Goal: Information Seeking & Learning: Compare options

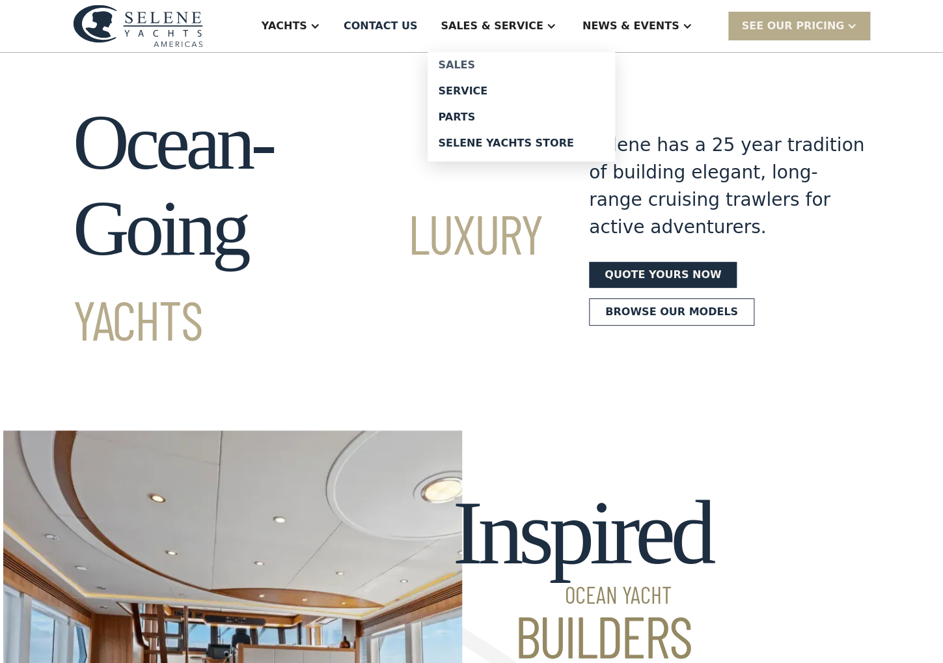
click at [497, 66] on div "Sales" at bounding box center [521, 65] width 167 height 10
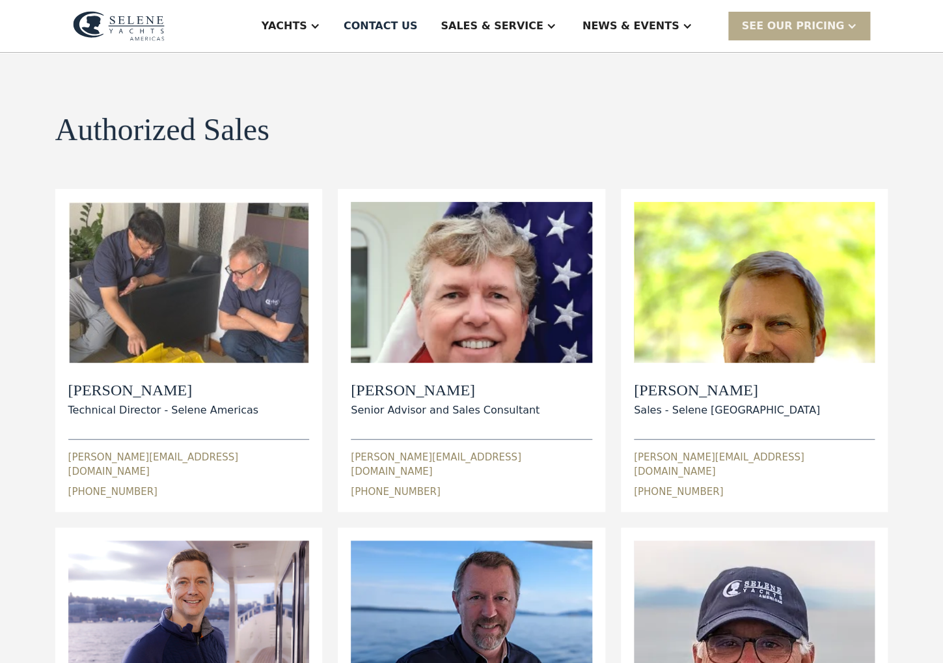
scroll to position [16, 0]
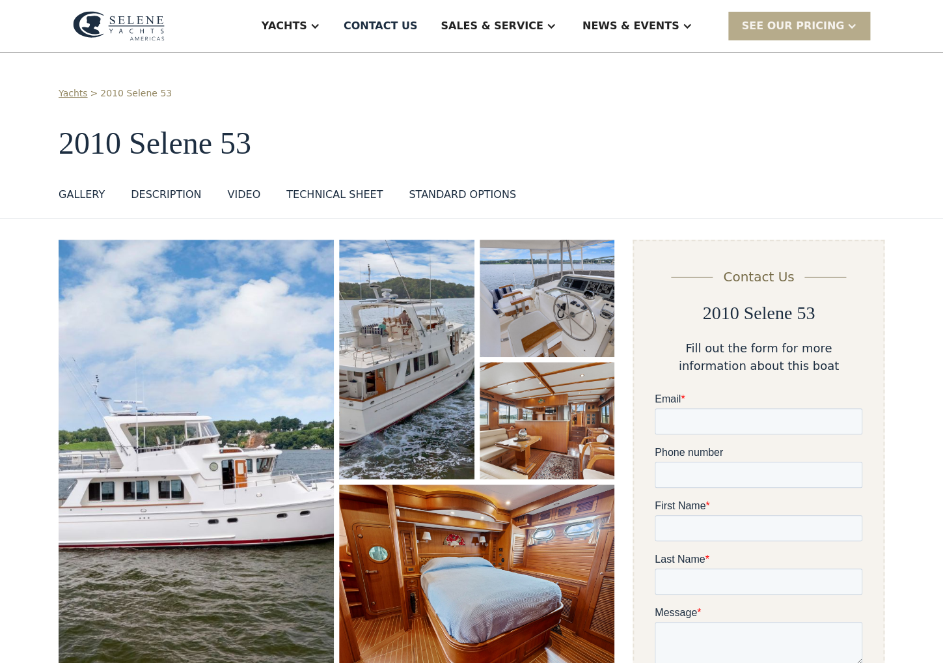
click at [609, 134] on h1 "2010 Selene 53" at bounding box center [472, 143] width 826 height 34
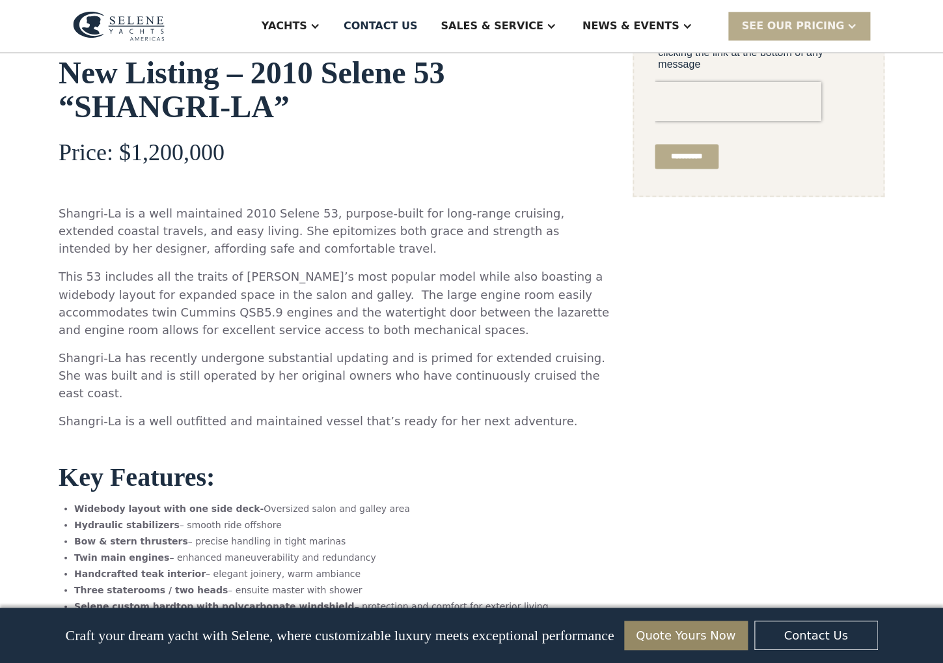
scroll to position [422, 0]
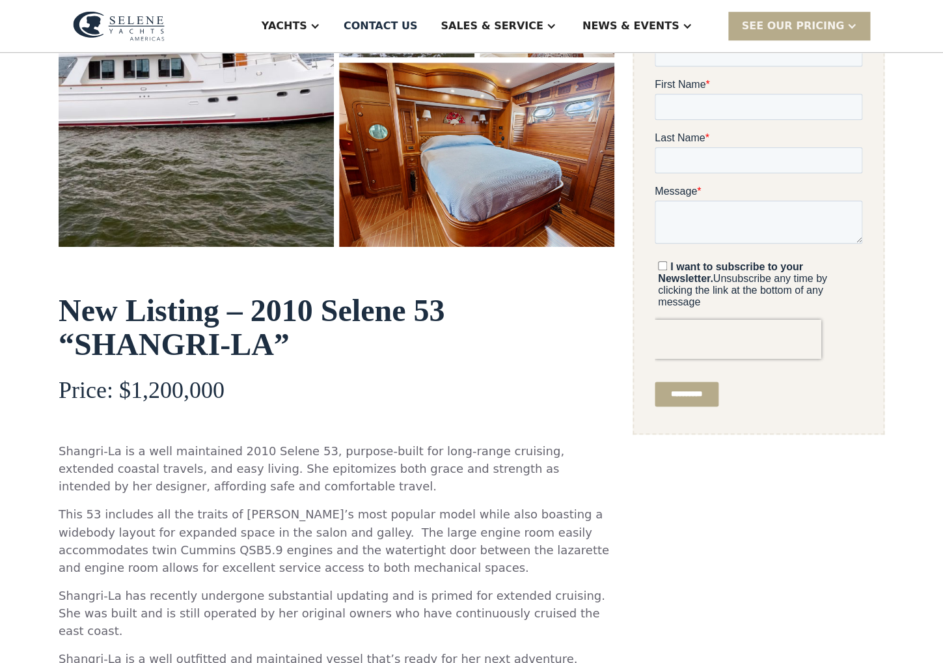
click at [219, 186] on img "open lightbox" at bounding box center [196, 32] width 275 height 428
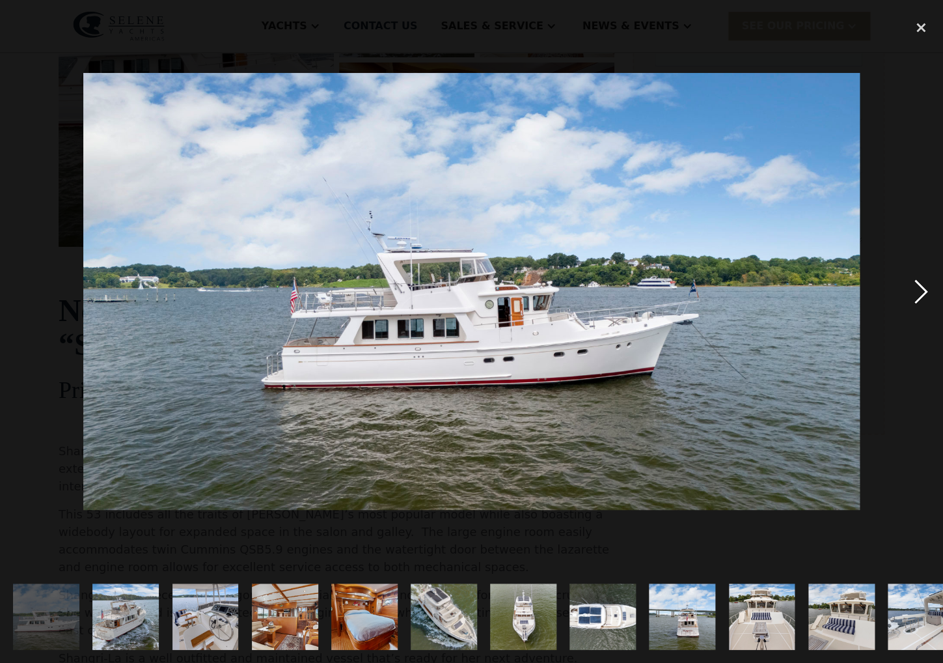
click at [919, 292] on div "next image" at bounding box center [921, 291] width 44 height 557
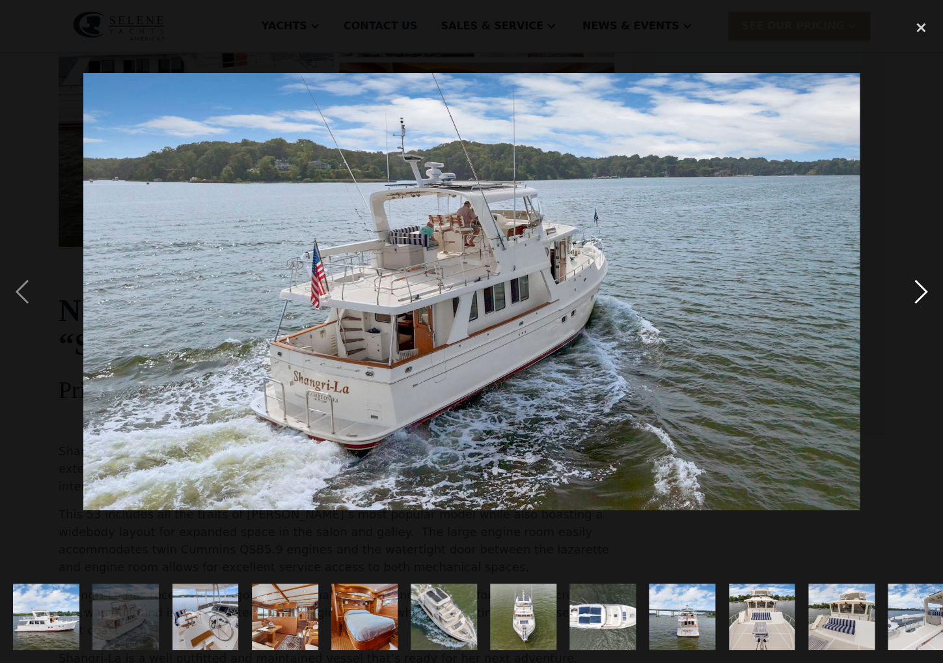
click at [919, 292] on div "next image" at bounding box center [921, 291] width 44 height 557
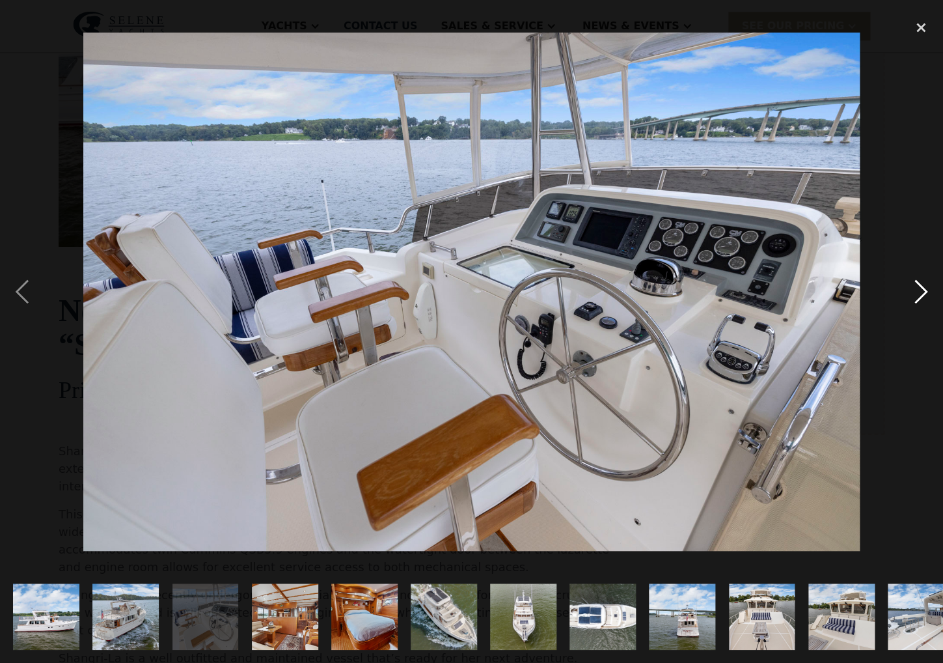
click at [919, 292] on div "next image" at bounding box center [921, 291] width 44 height 557
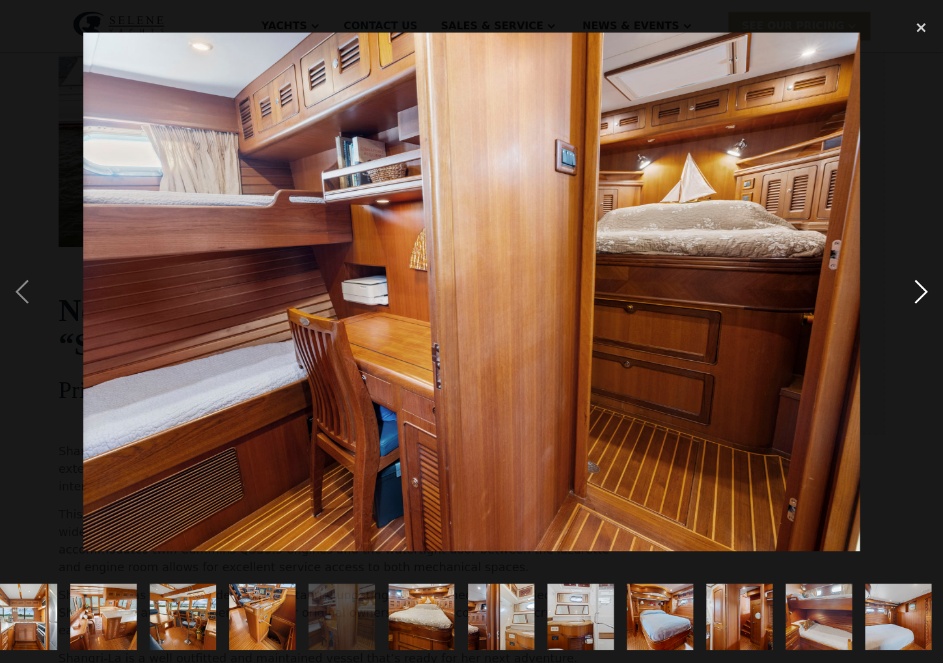
scroll to position [0, 1454]
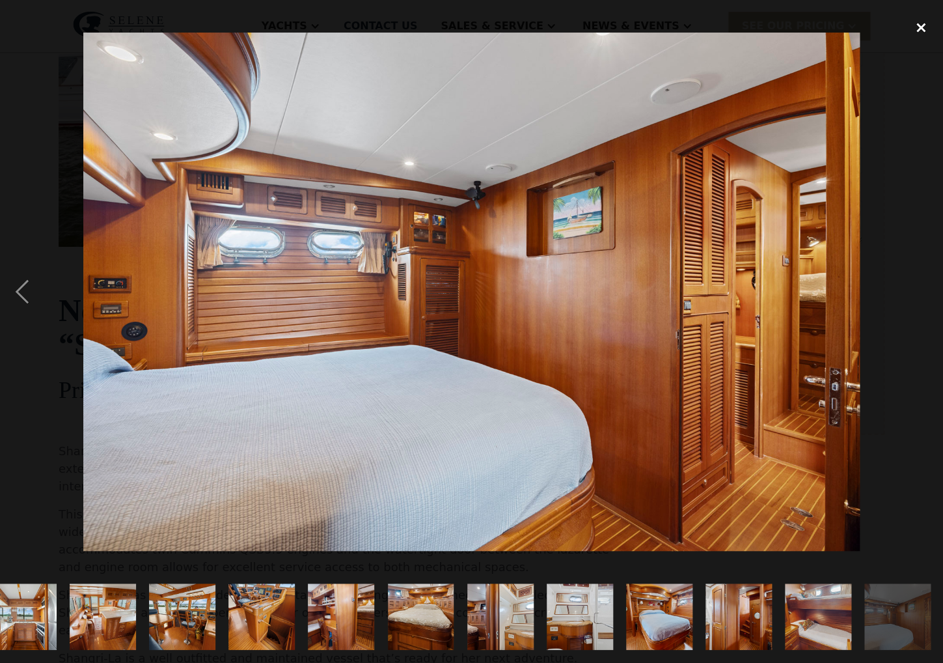
click at [920, 26] on div "close lightbox" at bounding box center [921, 27] width 44 height 29
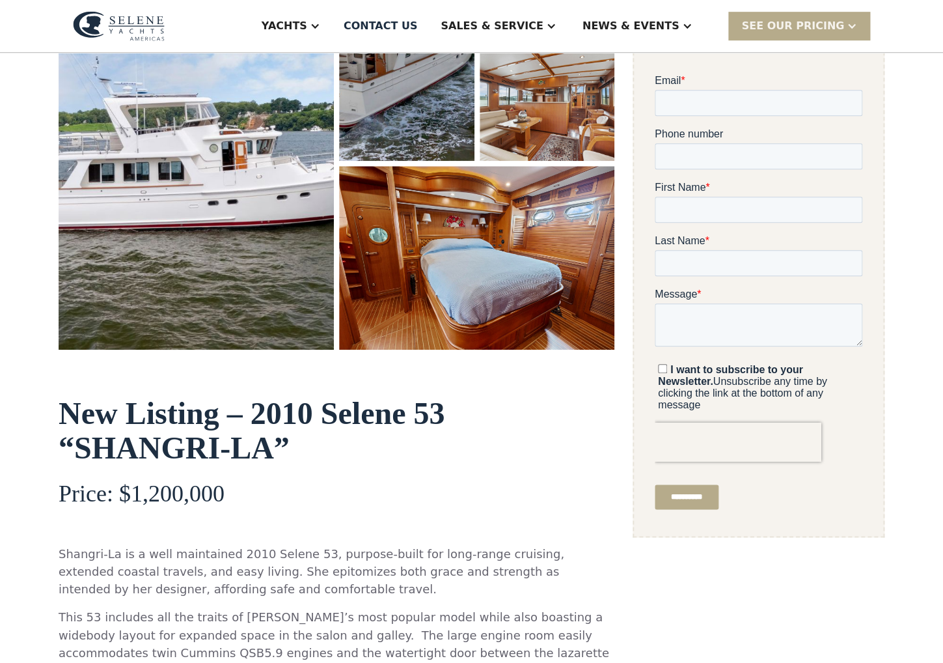
scroll to position [329, 0]
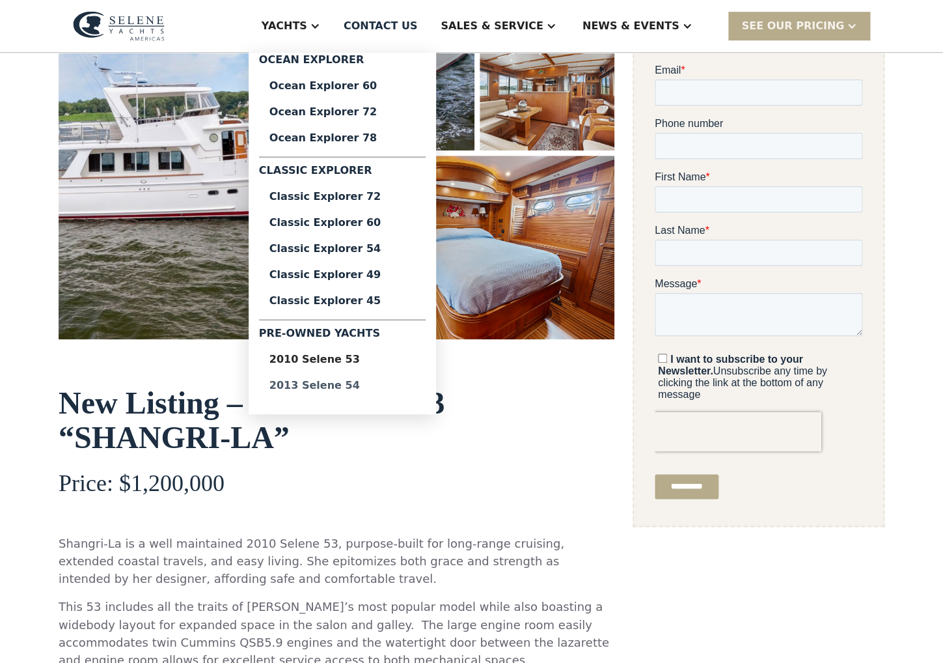
click at [371, 387] on div "2013 Selene 54" at bounding box center [342, 385] width 146 height 10
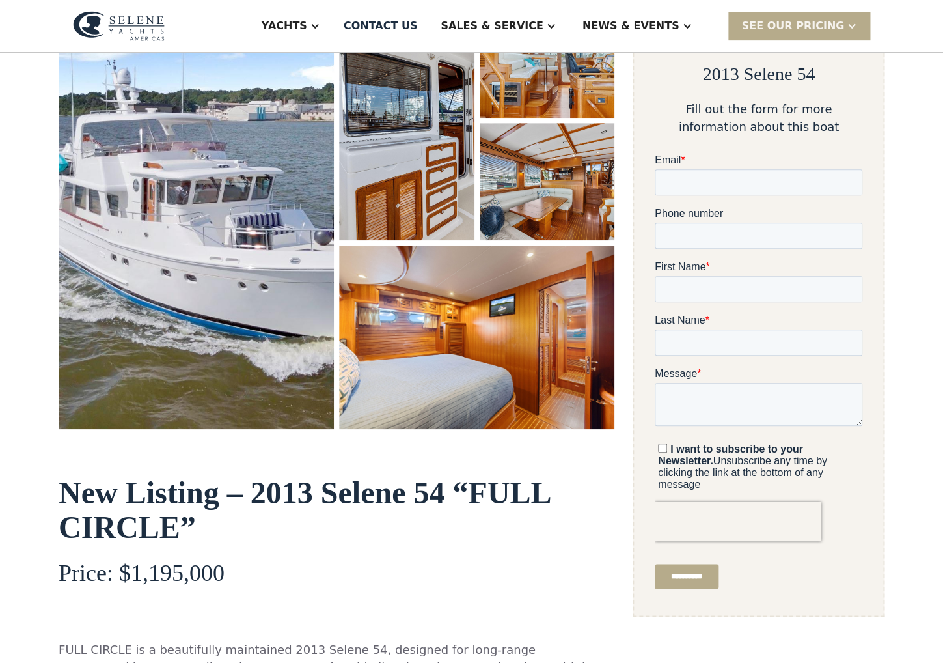
scroll to position [247, 0]
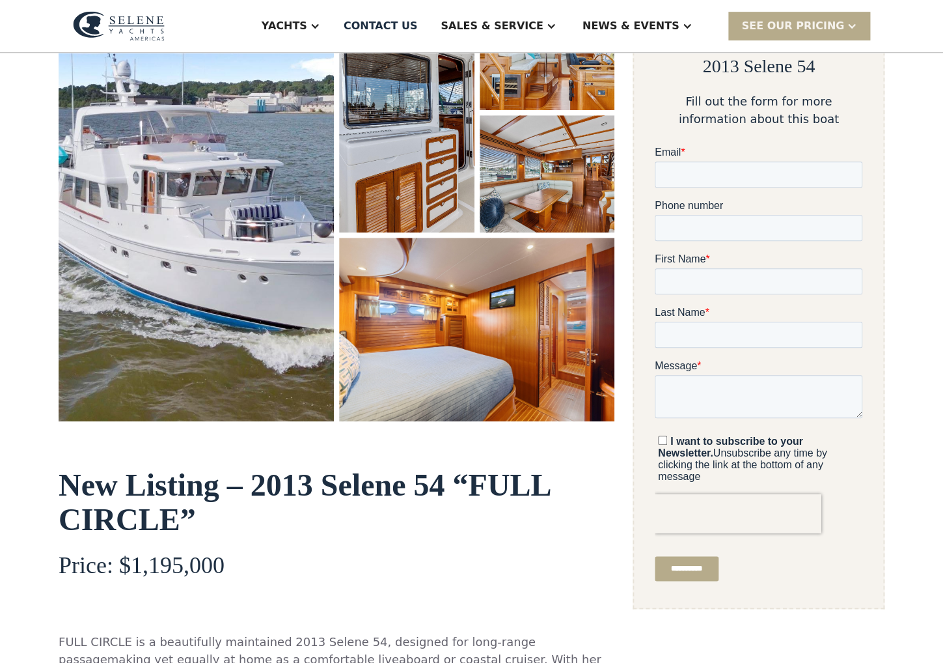
click at [213, 249] on img "open lightbox" at bounding box center [196, 207] width 275 height 428
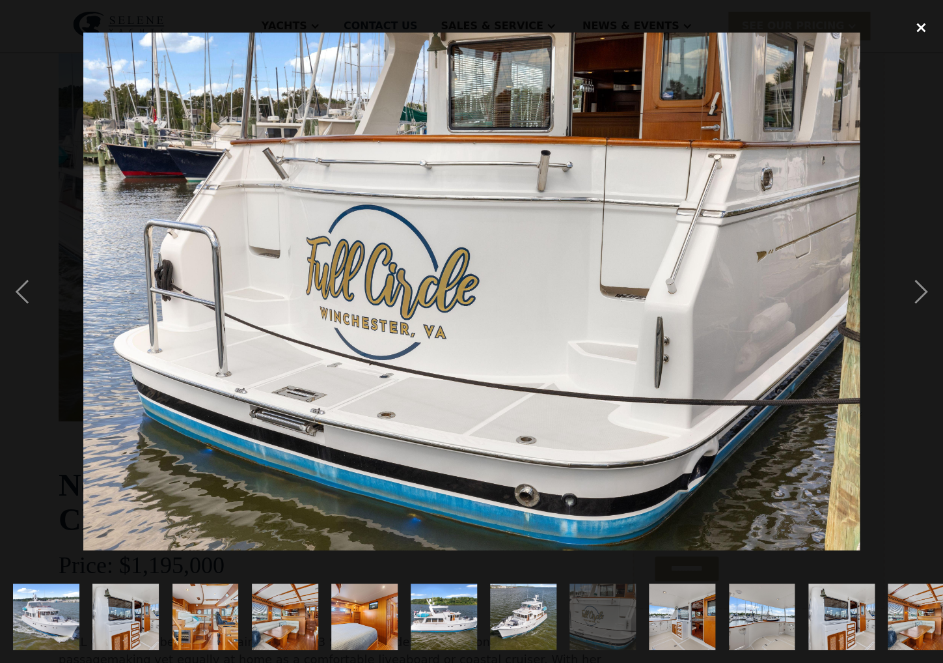
click at [920, 27] on div "close lightbox" at bounding box center [921, 27] width 44 height 29
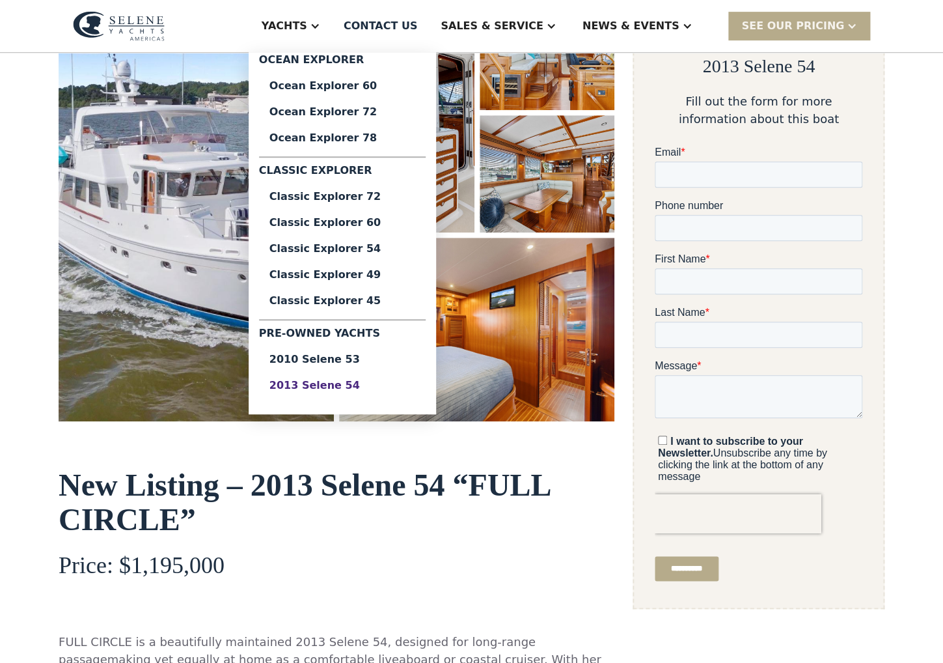
click at [362, 387] on div "2013 Selene 54" at bounding box center [342, 385] width 146 height 10
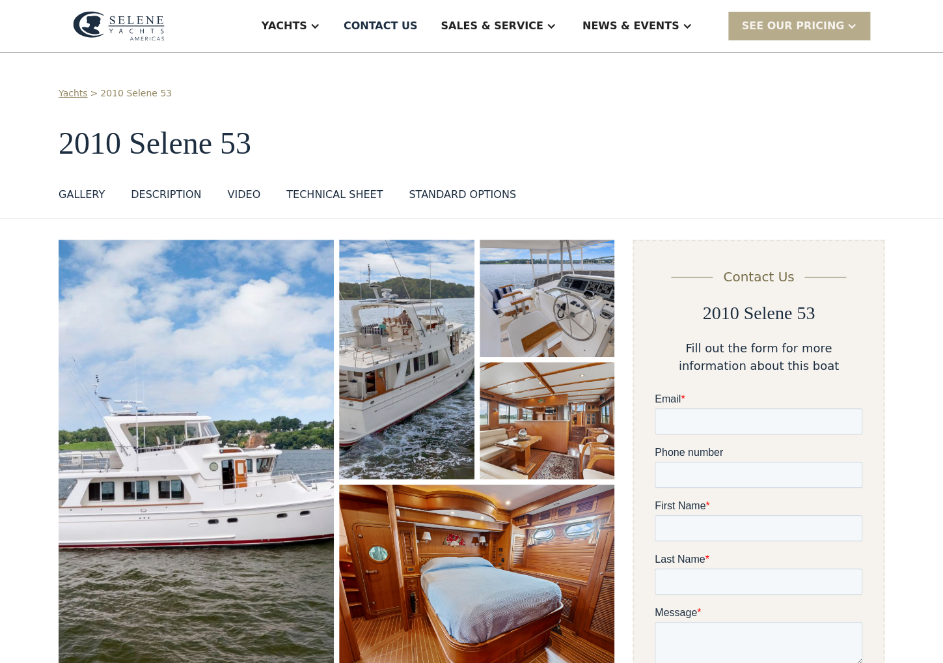
click at [213, 417] on img "open lightbox" at bounding box center [196, 454] width 275 height 428
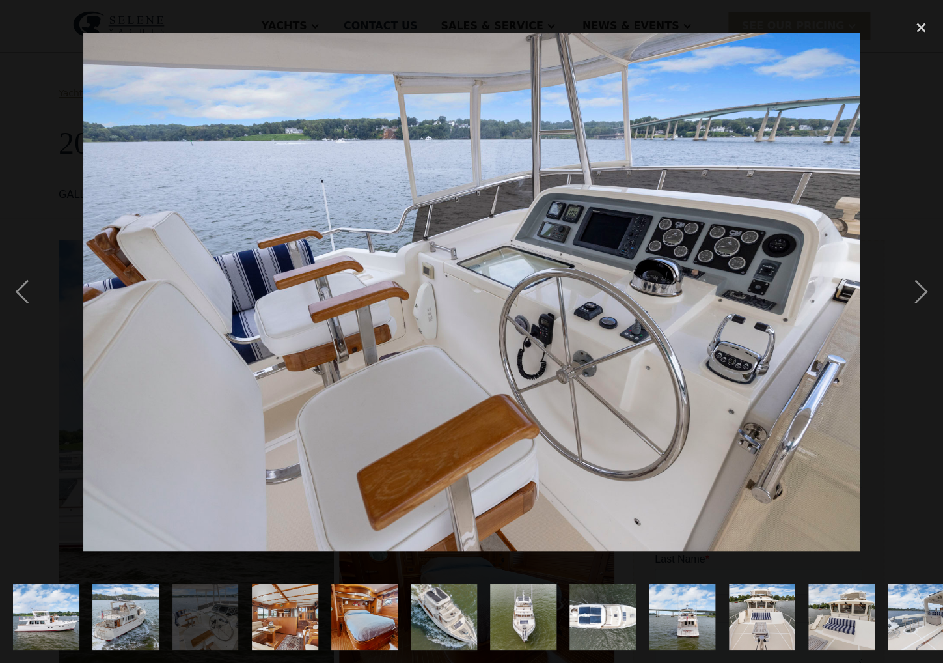
click at [662, 608] on img "show item 9 of 30" at bounding box center [683, 616] width 118 height 66
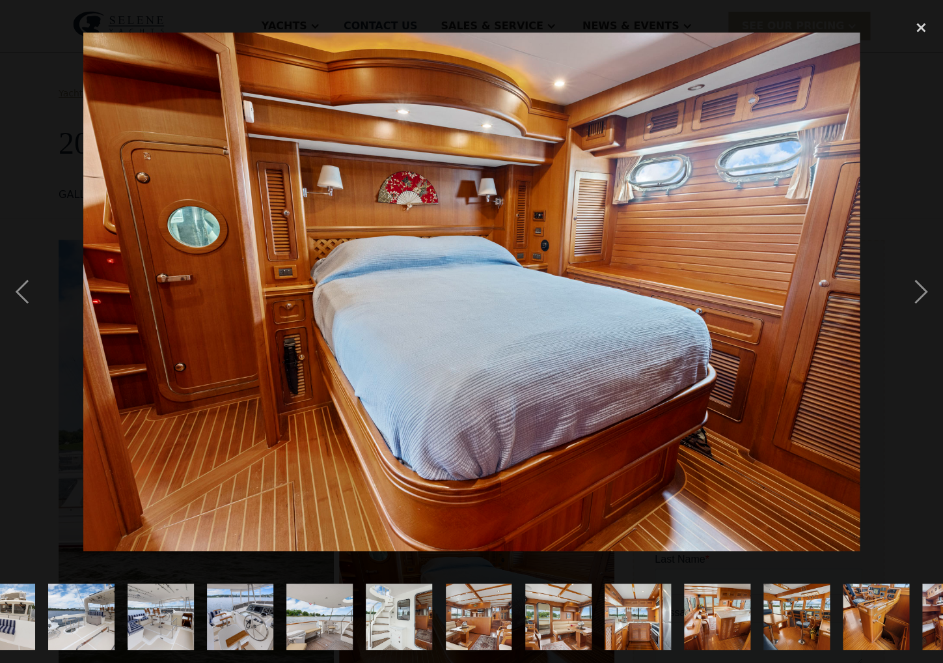
scroll to position [0, 840]
click at [709, 613] on img "show item 20 of 30" at bounding box center [717, 616] width 100 height 66
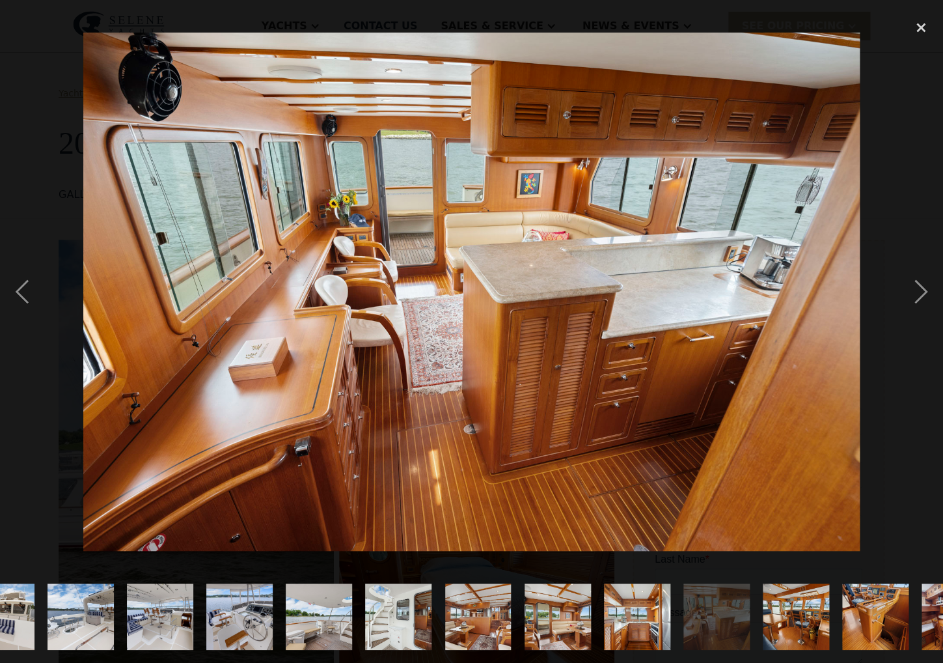
click at [354, 430] on img at bounding box center [471, 292] width 777 height 518
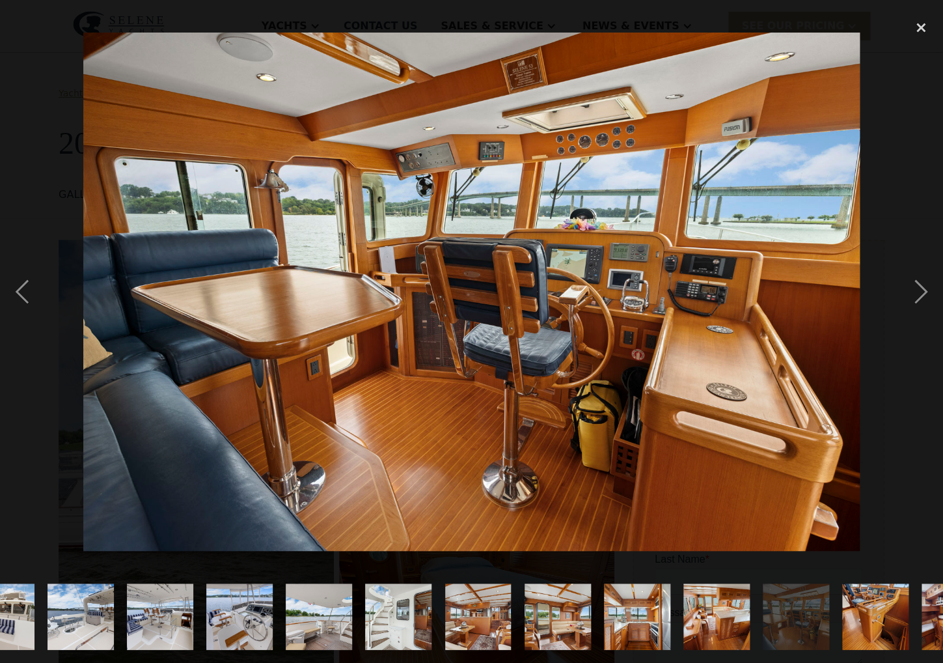
click at [353, 430] on img at bounding box center [471, 292] width 777 height 518
click at [702, 608] on img "show item 20 of 30" at bounding box center [717, 616] width 100 height 66
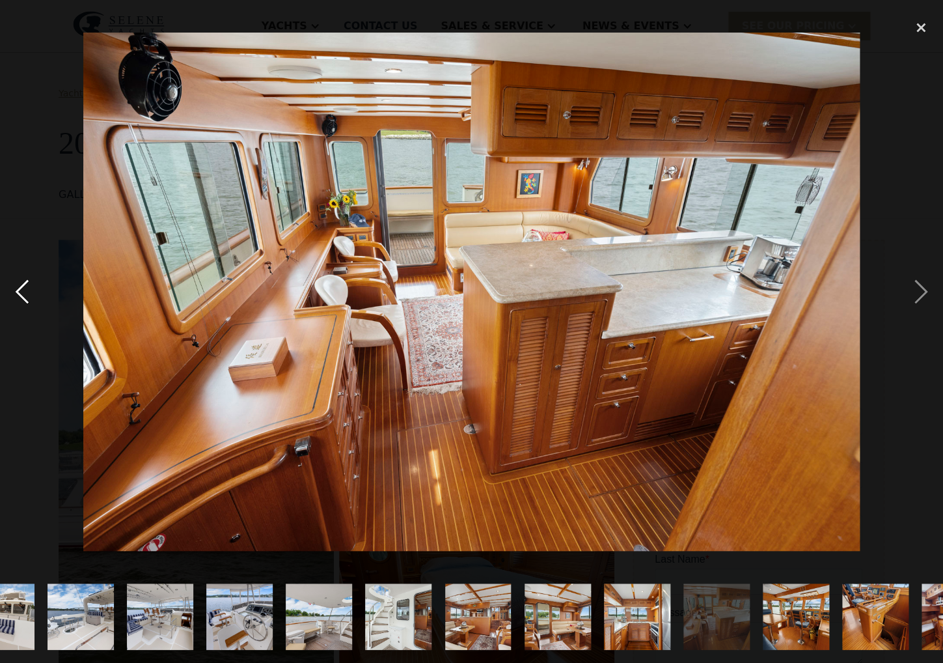
click at [504, 350] on img at bounding box center [471, 292] width 777 height 518
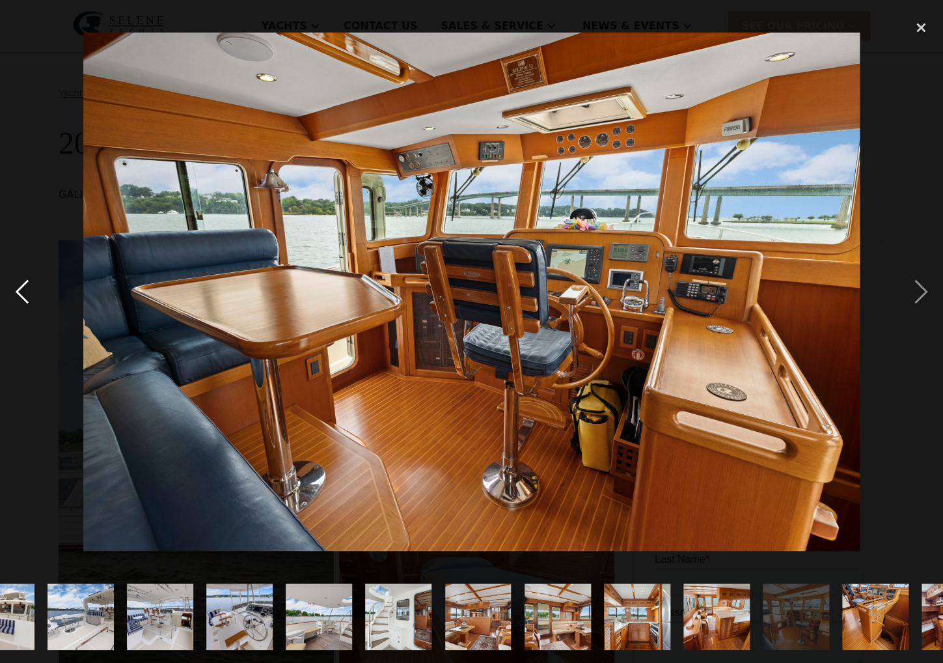
click at [504, 350] on img at bounding box center [471, 292] width 777 height 518
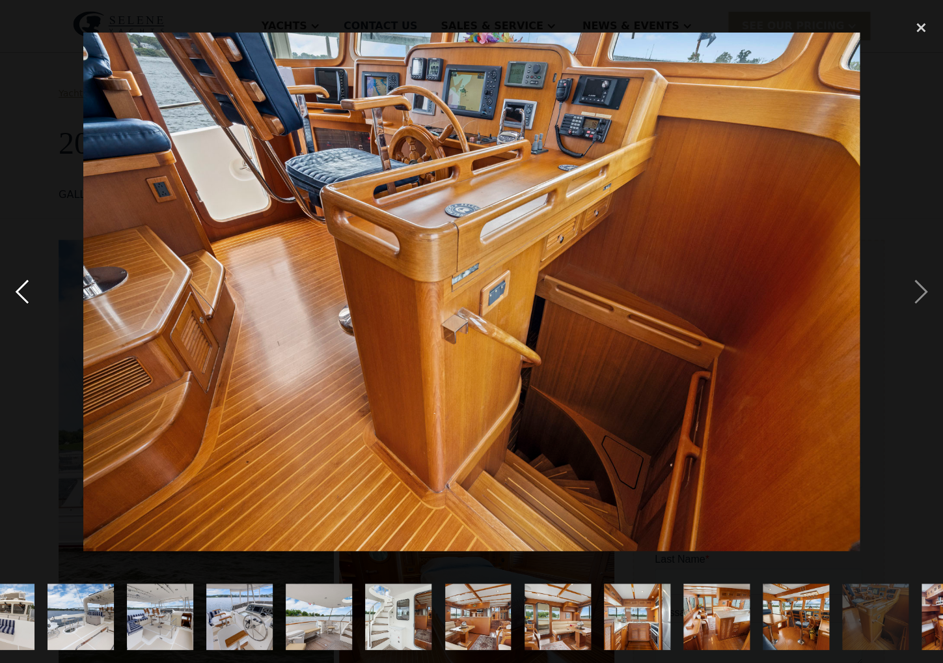
click at [504, 350] on img at bounding box center [471, 292] width 777 height 518
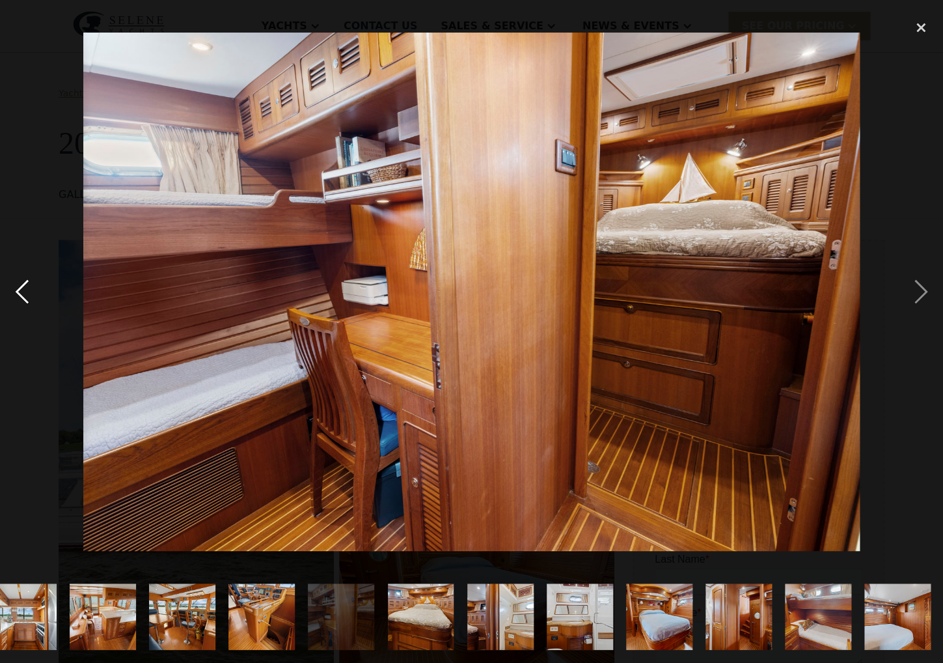
scroll to position [0, 1454]
click at [921, 287] on div "next image" at bounding box center [921, 291] width 44 height 557
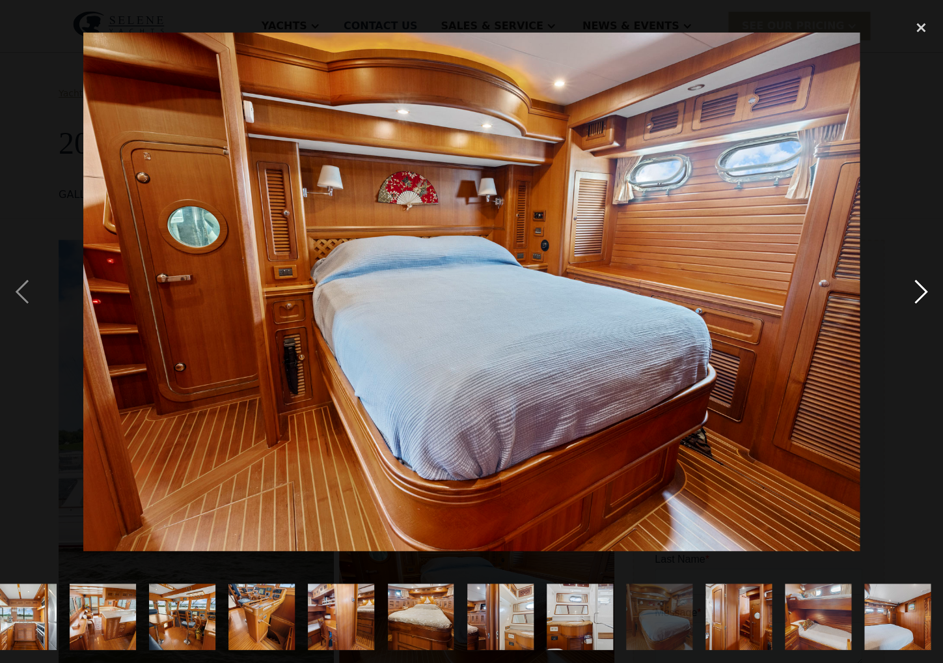
click at [923, 292] on div "next image" at bounding box center [921, 291] width 44 height 557
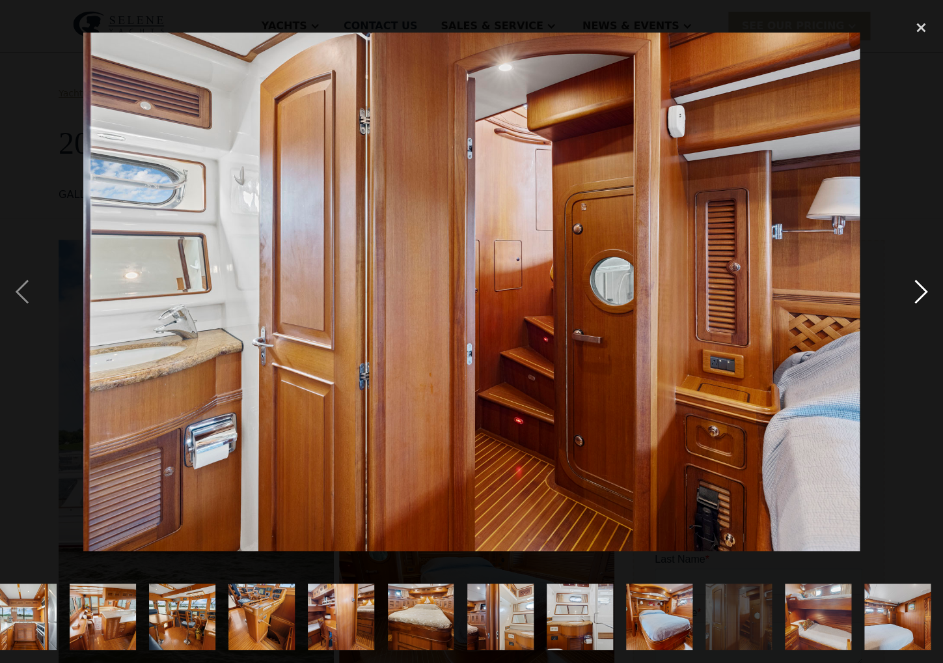
click at [923, 292] on div "next image" at bounding box center [921, 291] width 44 height 557
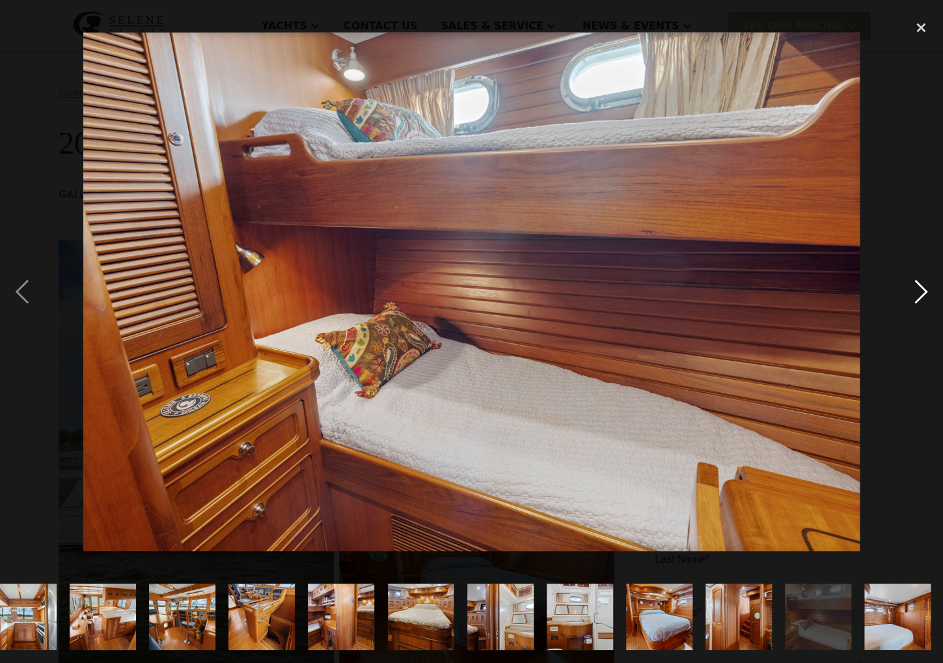
click at [920, 286] on div "next image" at bounding box center [921, 291] width 44 height 557
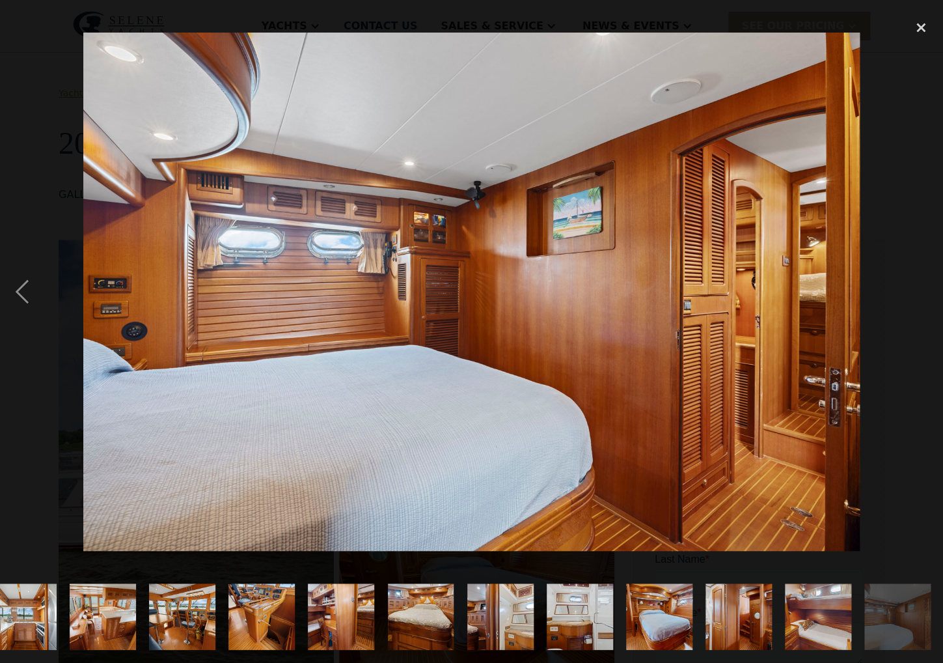
click at [920, 286] on div "next image" at bounding box center [921, 291] width 44 height 557
click at [581, 620] on img "show item 26 of 30" at bounding box center [580, 616] width 100 height 66
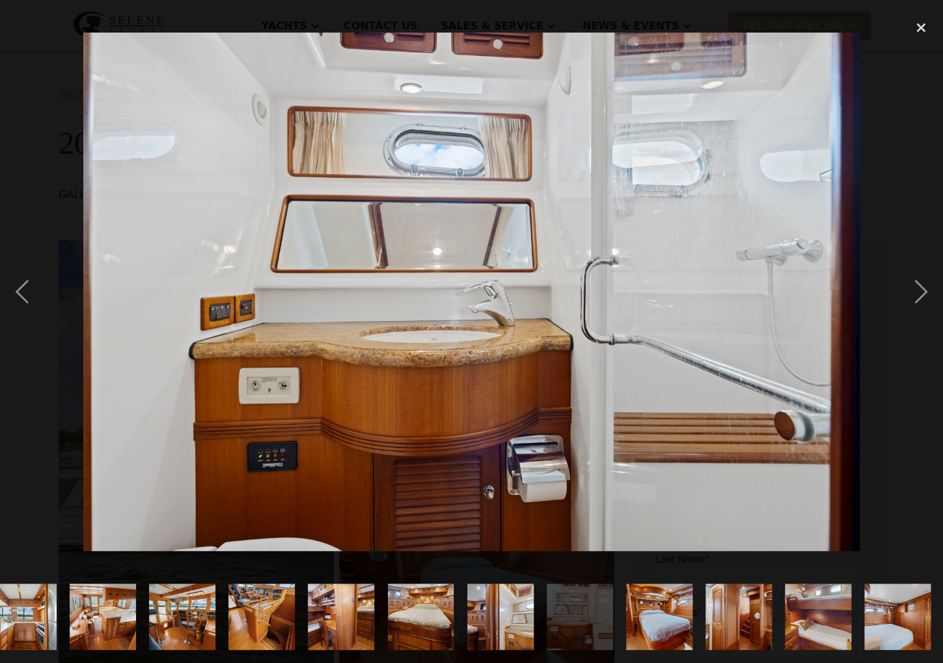
click at [495, 618] on img "show item 25 of 30" at bounding box center [500, 616] width 100 height 66
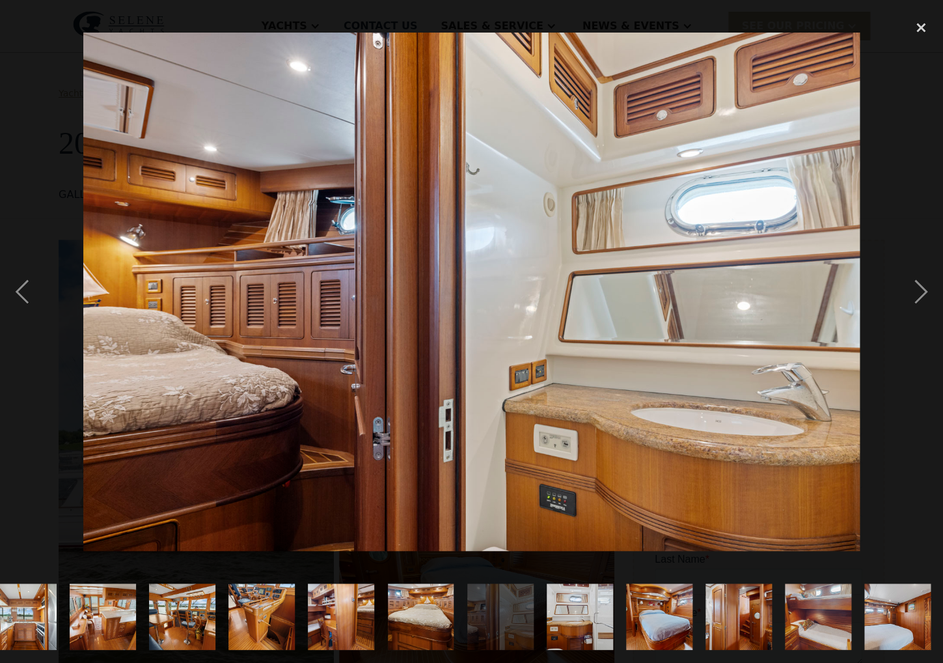
click at [572, 618] on img "show item 26 of 30" at bounding box center [580, 616] width 100 height 66
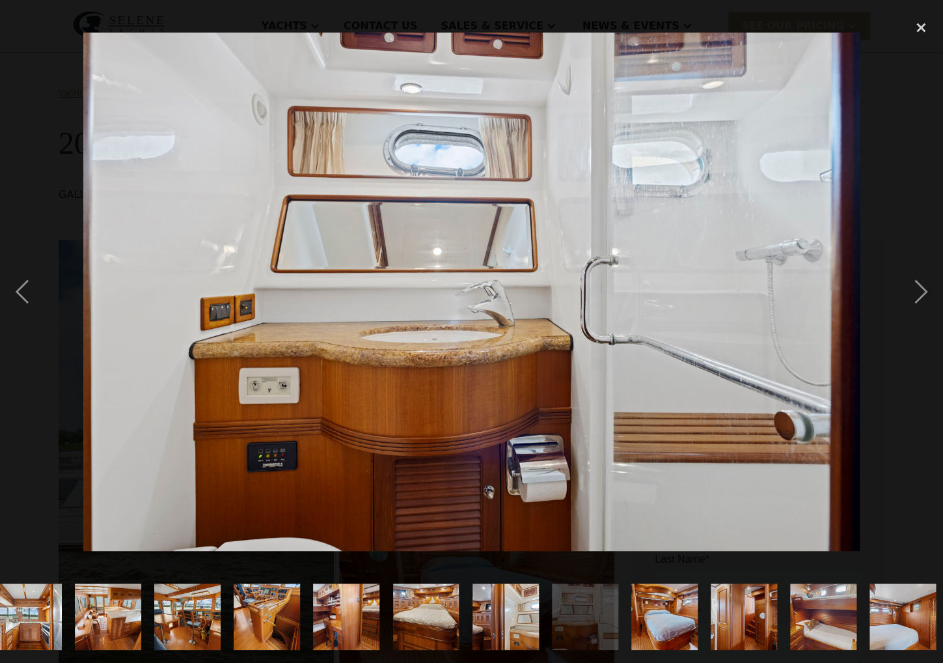
scroll to position [0, 1448]
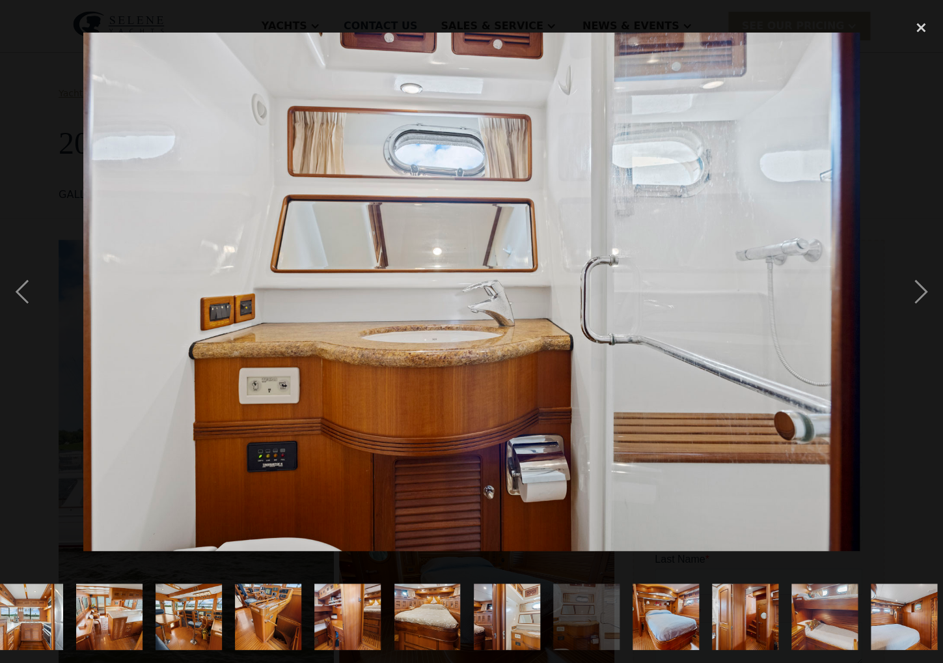
click at [508, 618] on img "show item 25 of 30" at bounding box center [507, 616] width 100 height 66
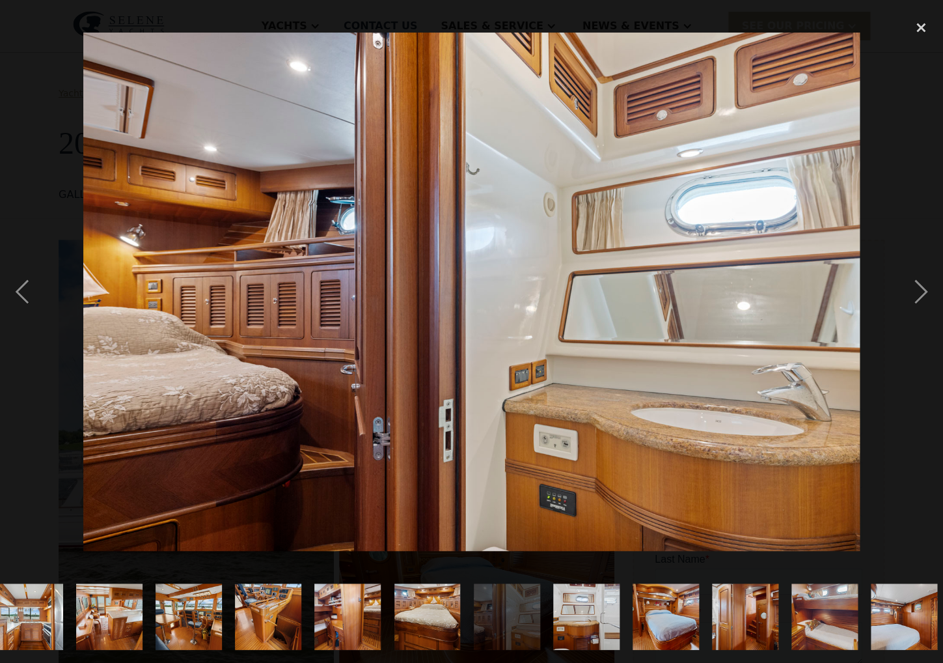
click at [667, 612] on img "show item 27 of 30" at bounding box center [666, 616] width 100 height 66
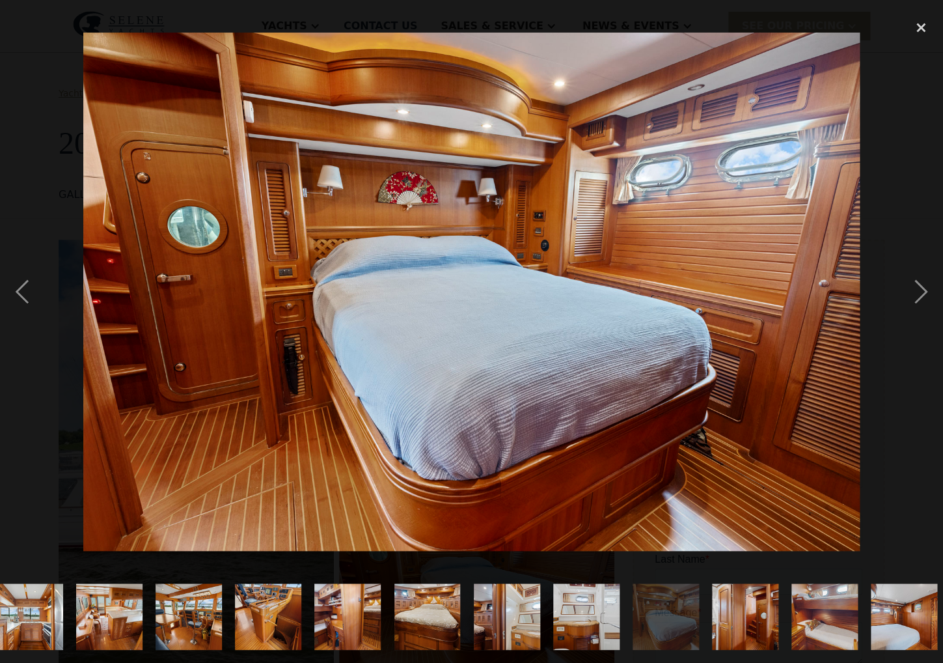
scroll to position [0, 1452]
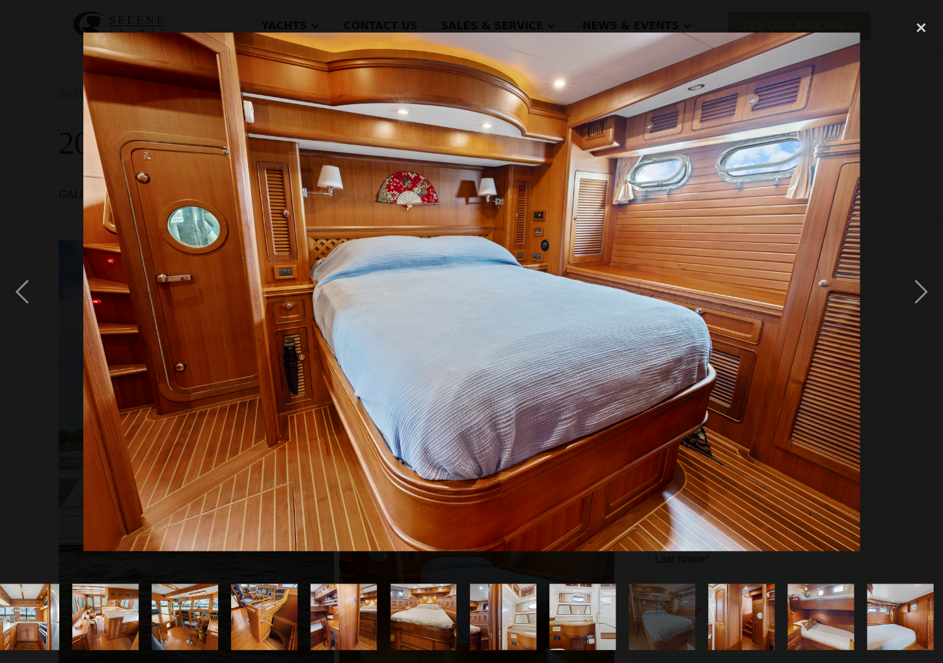
click at [749, 611] on img "show item 28 of 30" at bounding box center [742, 616] width 100 height 66
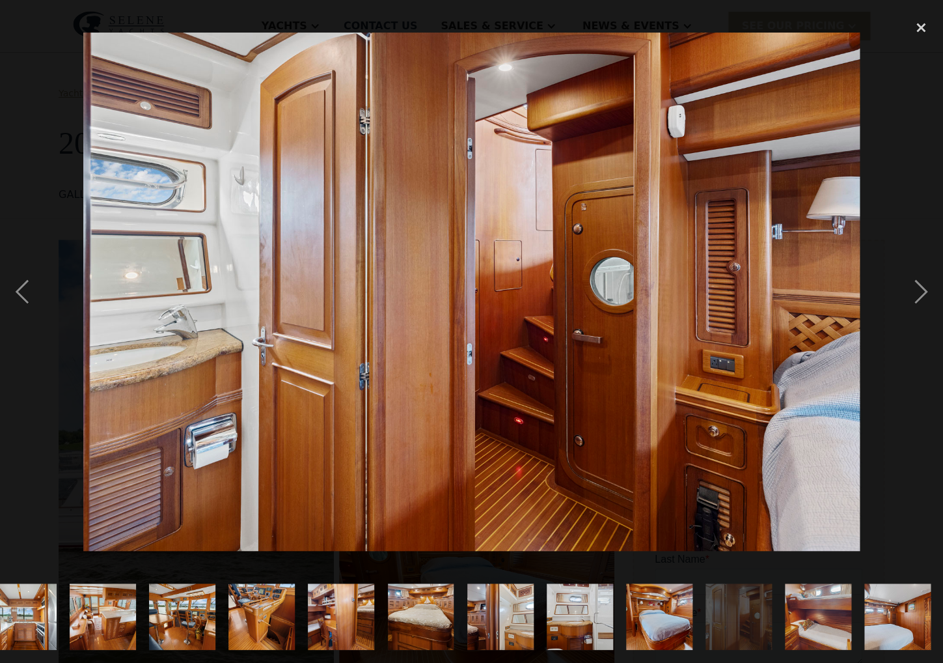
scroll to position [0, 1454]
click at [642, 614] on img "show item 27 of 30" at bounding box center [661, 616] width 100 height 66
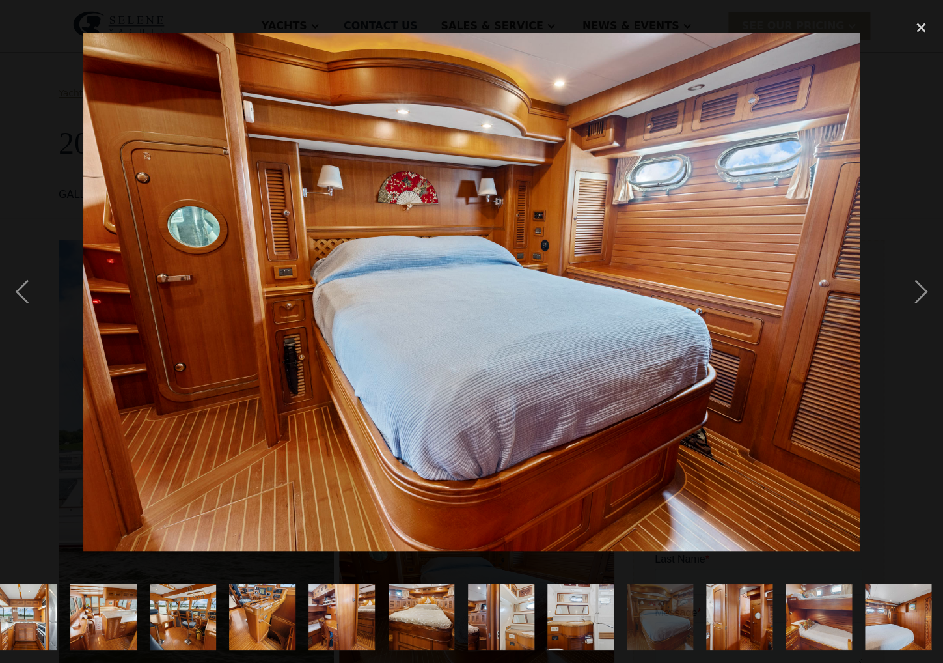
click at [706, 606] on img "show item 28 of 30" at bounding box center [740, 616] width 100 height 66
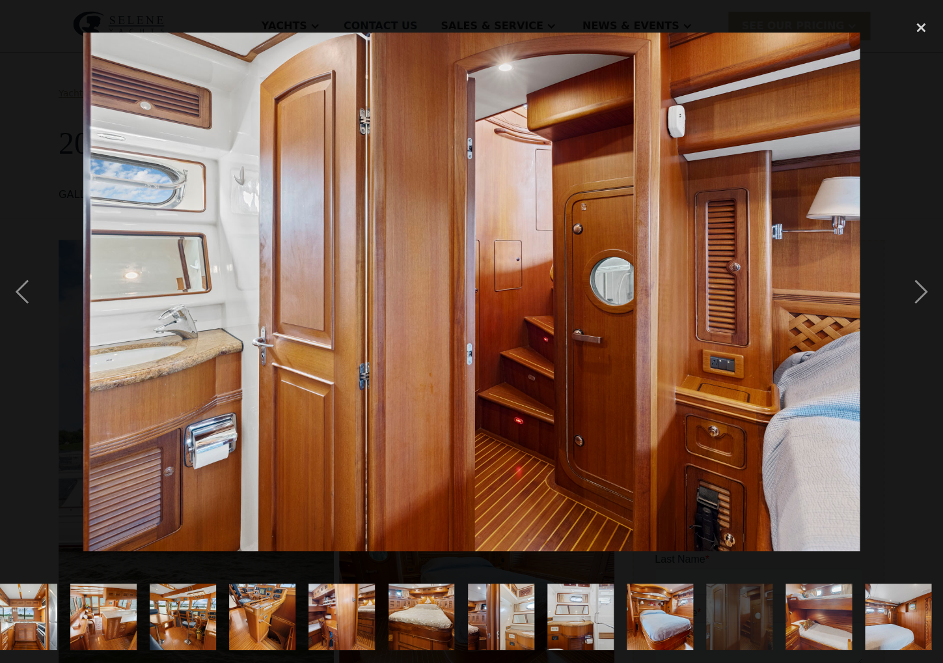
click at [563, 406] on img at bounding box center [471, 292] width 777 height 518
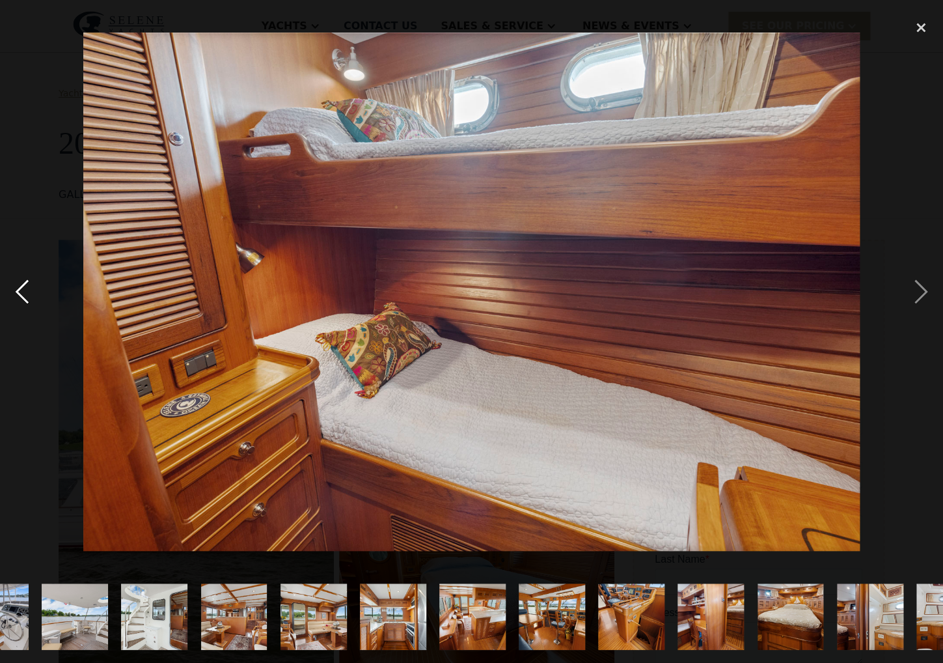
scroll to position [0, 1082]
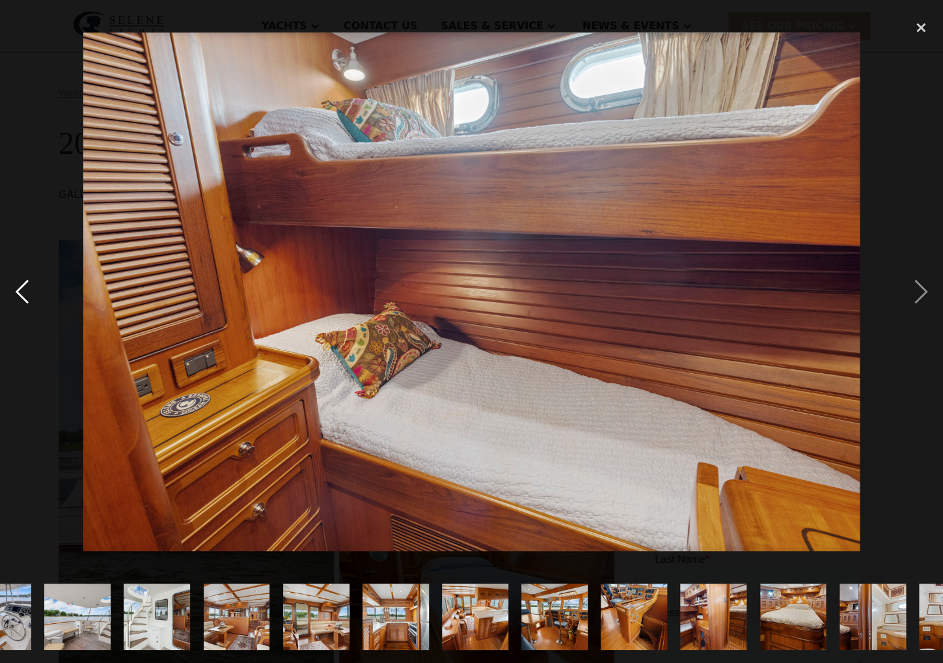
click at [469, 625] on img "show item 20 of 30" at bounding box center [476, 616] width 100 height 66
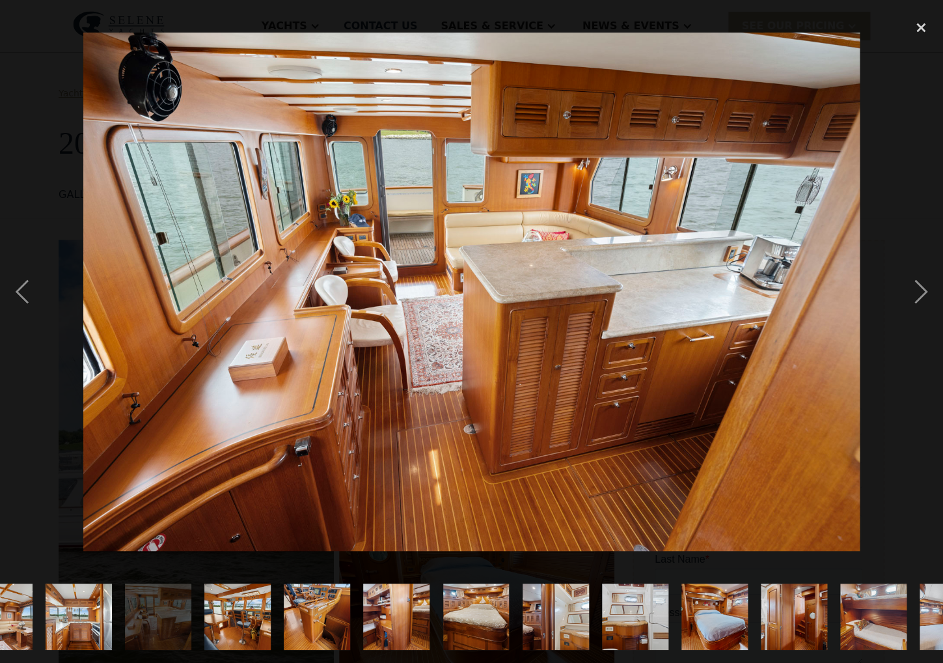
scroll to position [0, 1454]
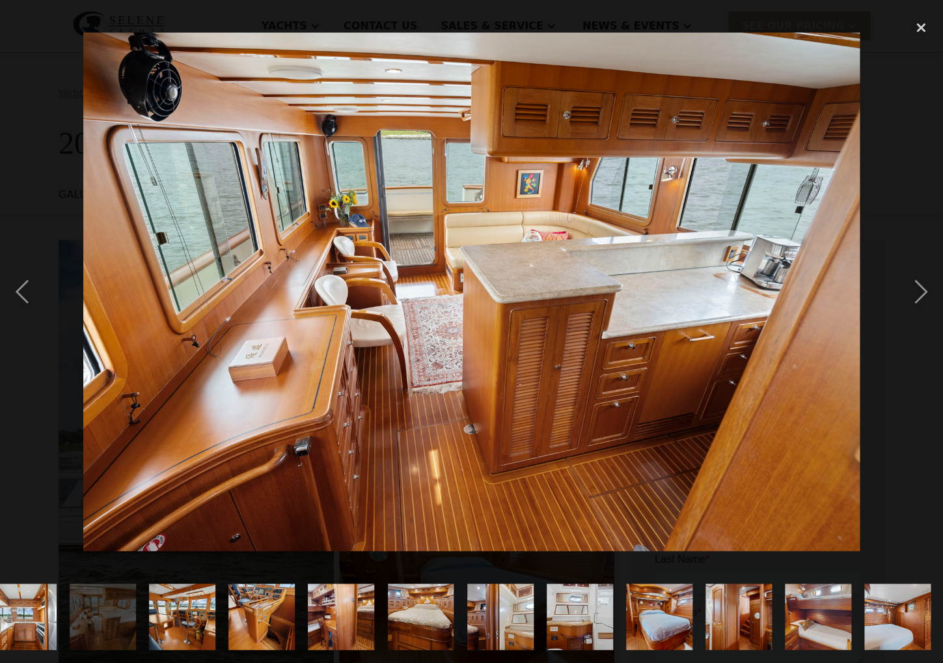
click at [814, 612] on img "show item 29 of 30" at bounding box center [819, 616] width 100 height 66
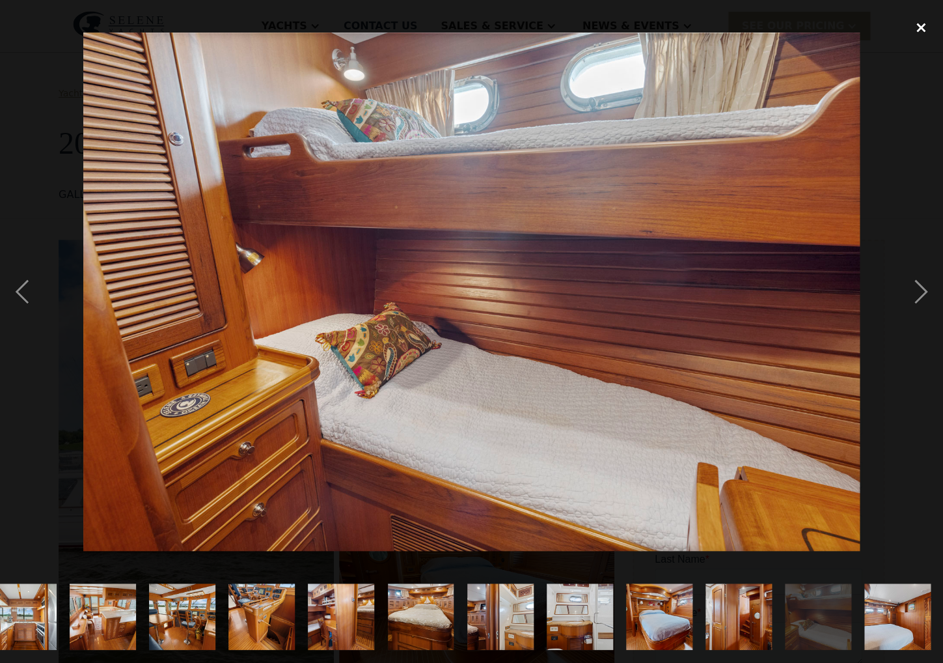
click at [920, 29] on div "close lightbox" at bounding box center [921, 27] width 44 height 29
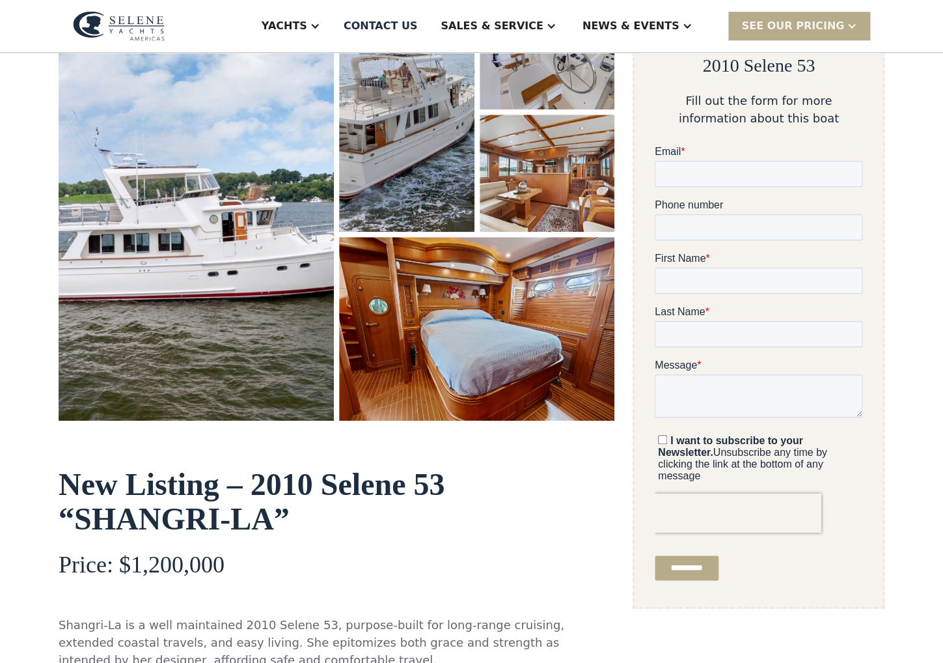
scroll to position [248, 0]
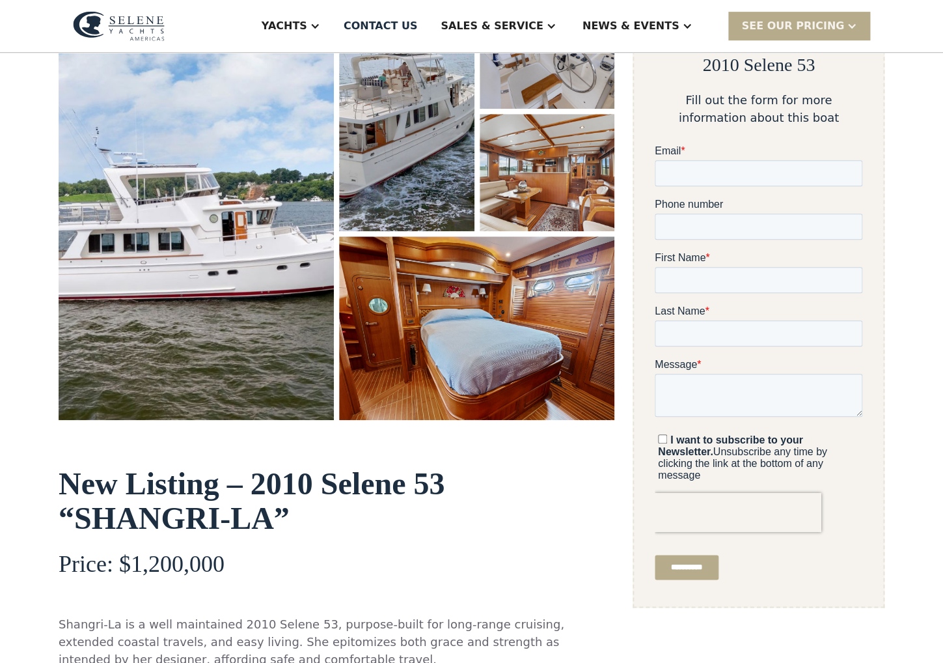
click at [223, 220] on img "open lightbox" at bounding box center [196, 206] width 275 height 428
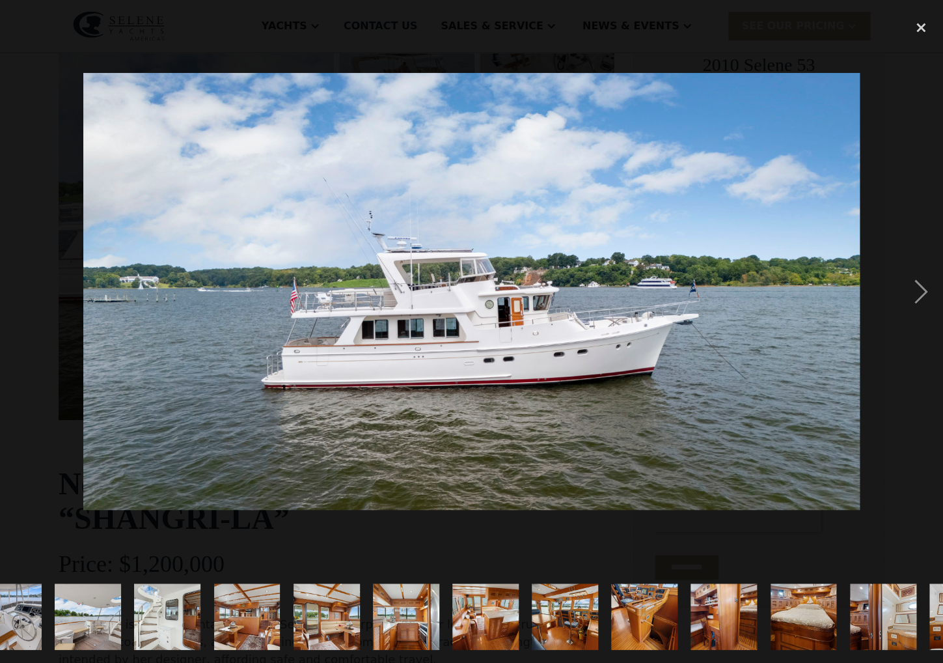
scroll to position [0, 1454]
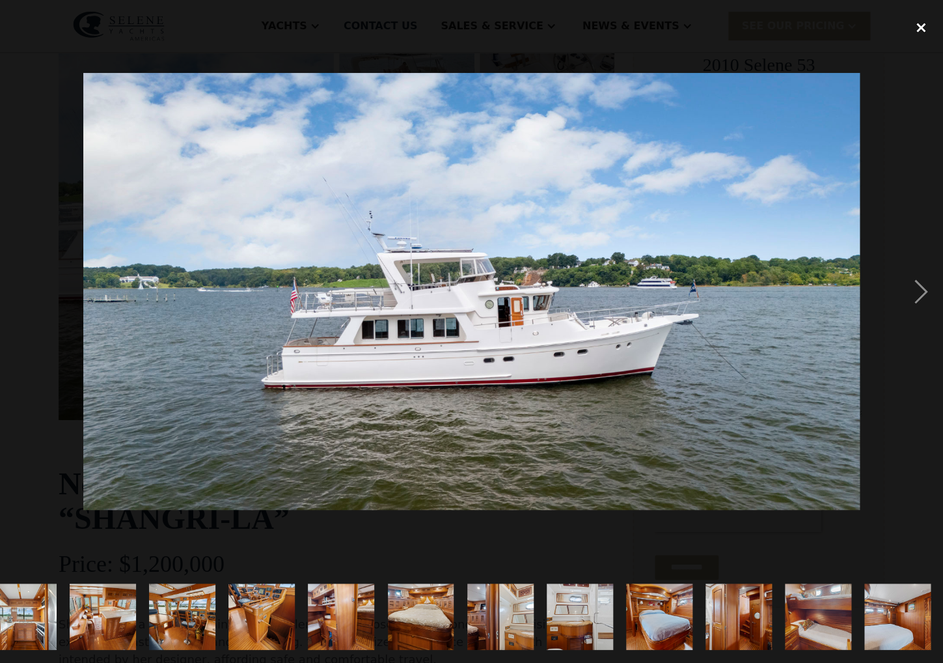
click at [923, 27] on div "close lightbox" at bounding box center [921, 27] width 44 height 29
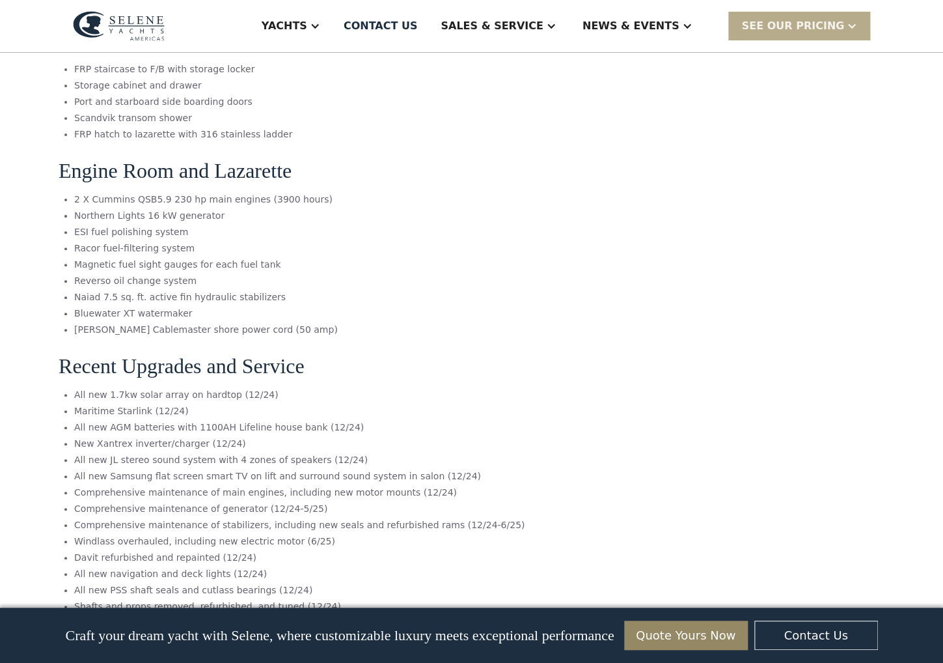
scroll to position [5668, 0]
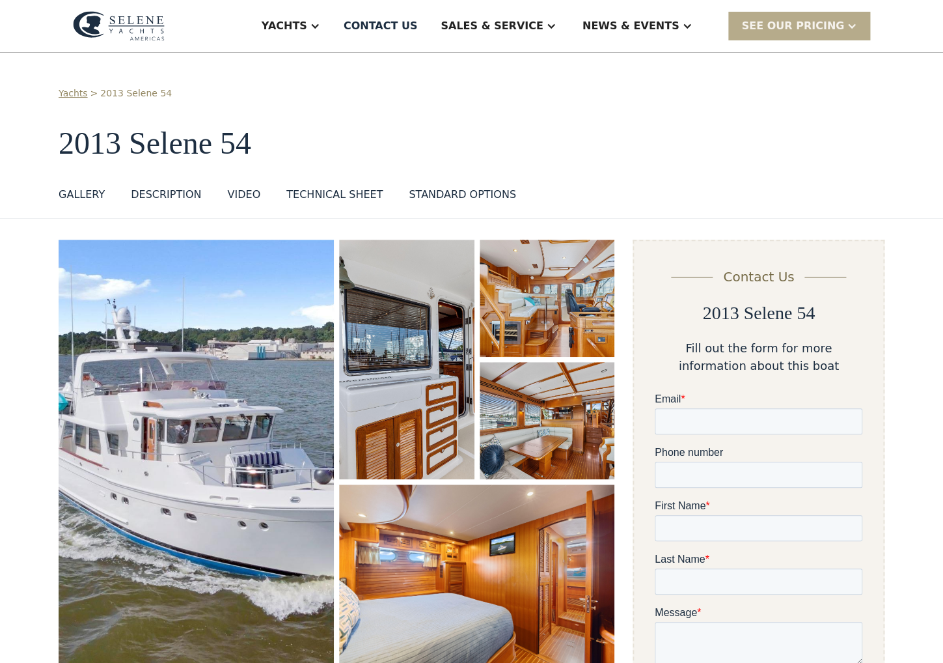
click at [249, 381] on img "open lightbox" at bounding box center [196, 454] width 275 height 428
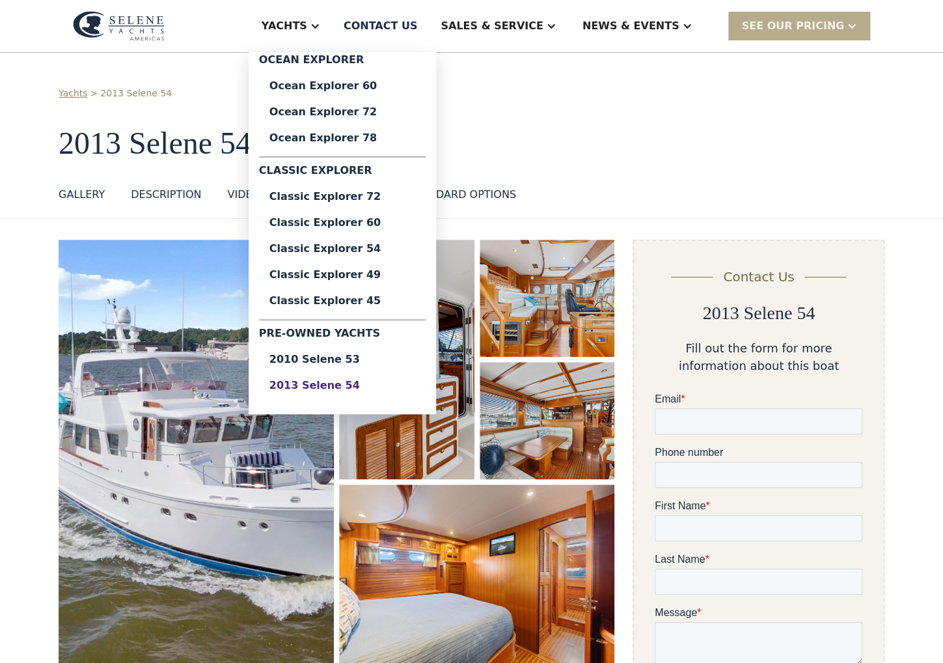
click at [354, 385] on div "2013 Selene 54" at bounding box center [342, 385] width 146 height 10
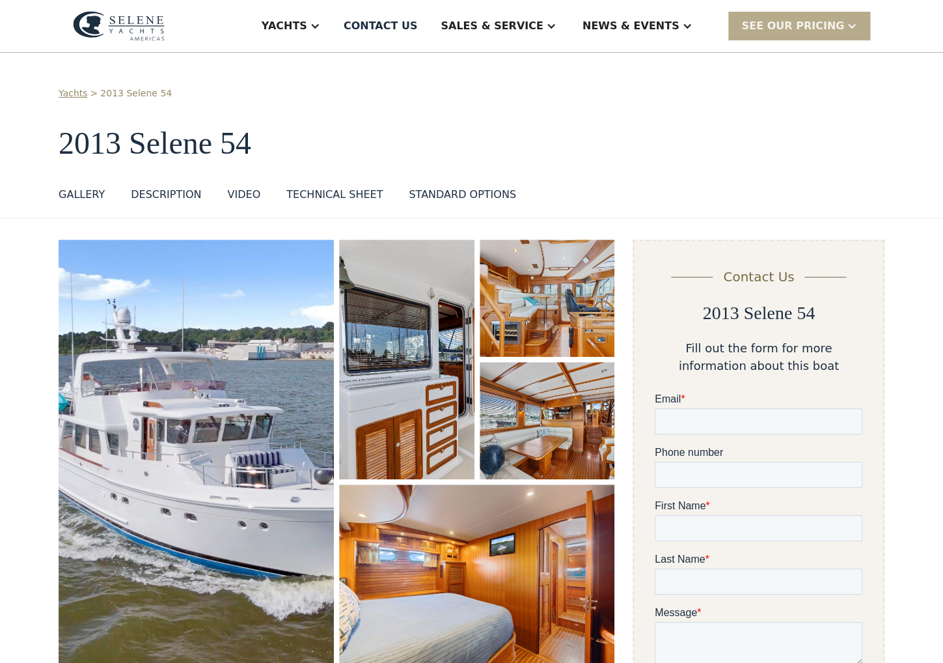
click at [286, 389] on img "open lightbox" at bounding box center [196, 454] width 275 height 428
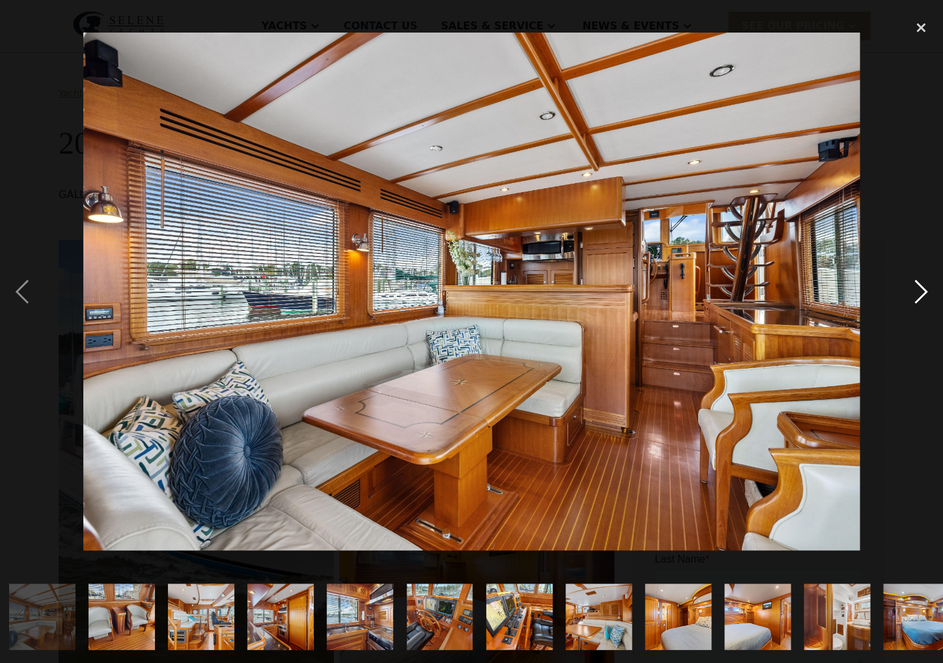
scroll to position [0, 881]
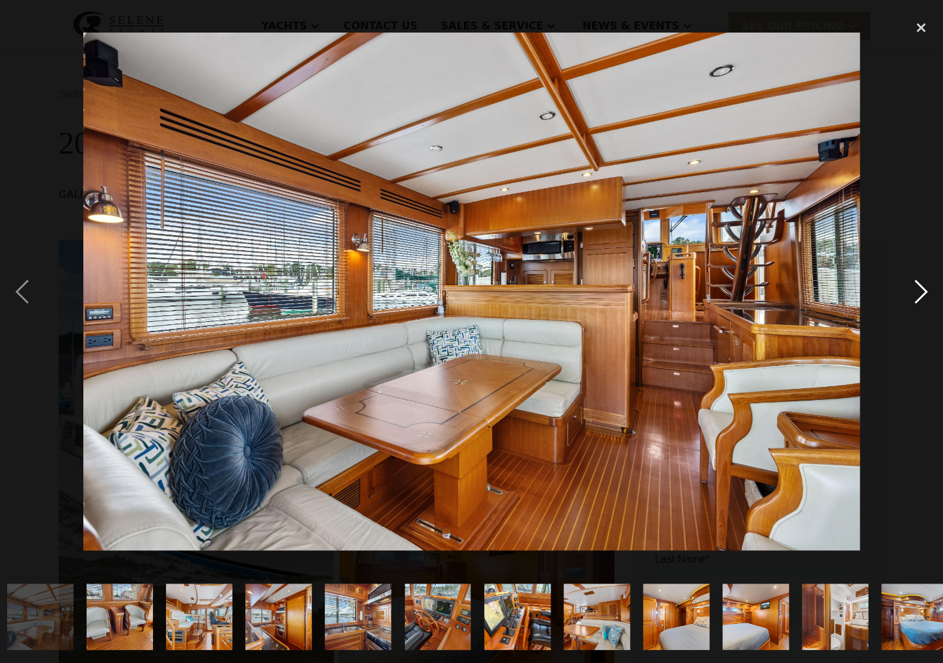
click at [923, 289] on div "next image" at bounding box center [921, 291] width 44 height 557
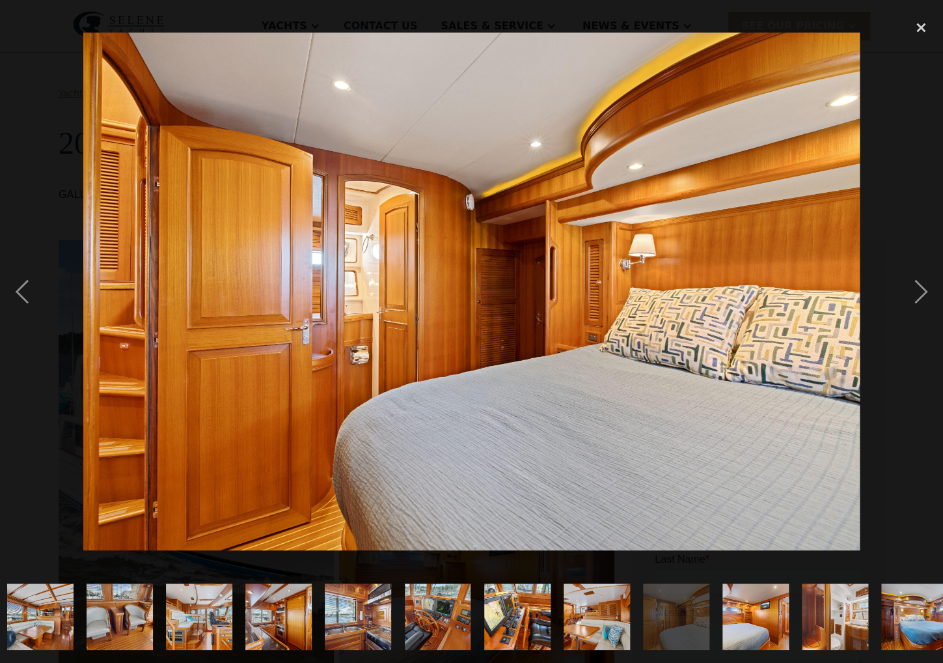
click at [484, 301] on img at bounding box center [471, 291] width 777 height 517
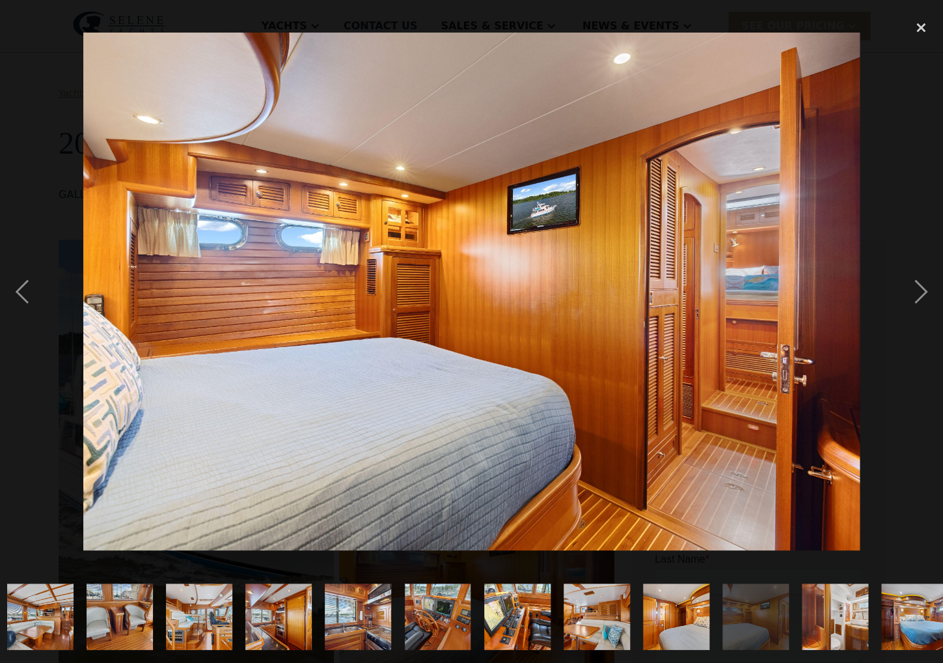
click at [120, 314] on img at bounding box center [471, 291] width 777 height 517
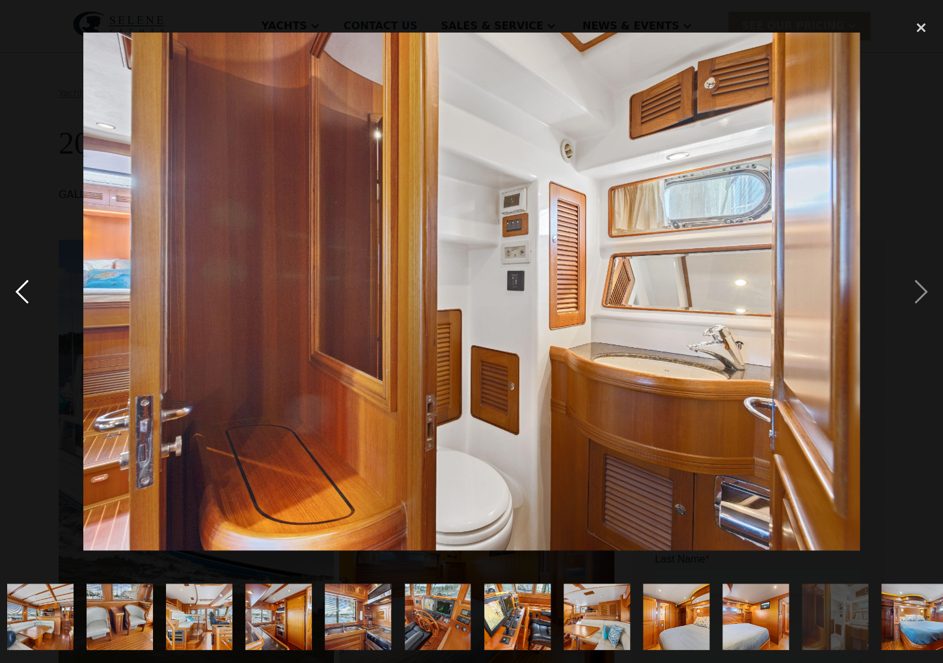
click at [21, 292] on div "previous image" at bounding box center [22, 291] width 44 height 557
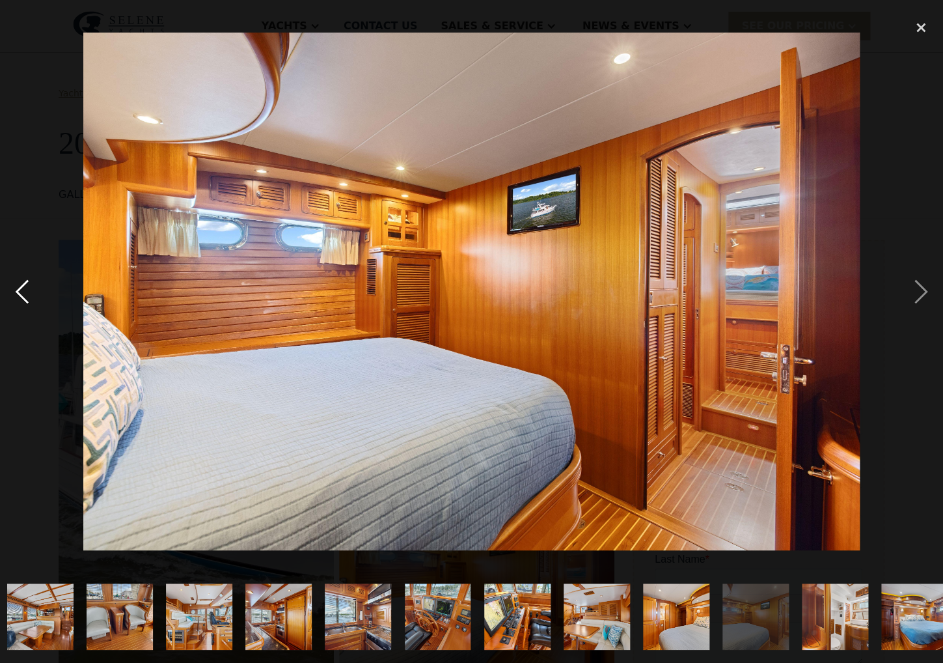
click at [21, 292] on div "previous image" at bounding box center [22, 291] width 44 height 557
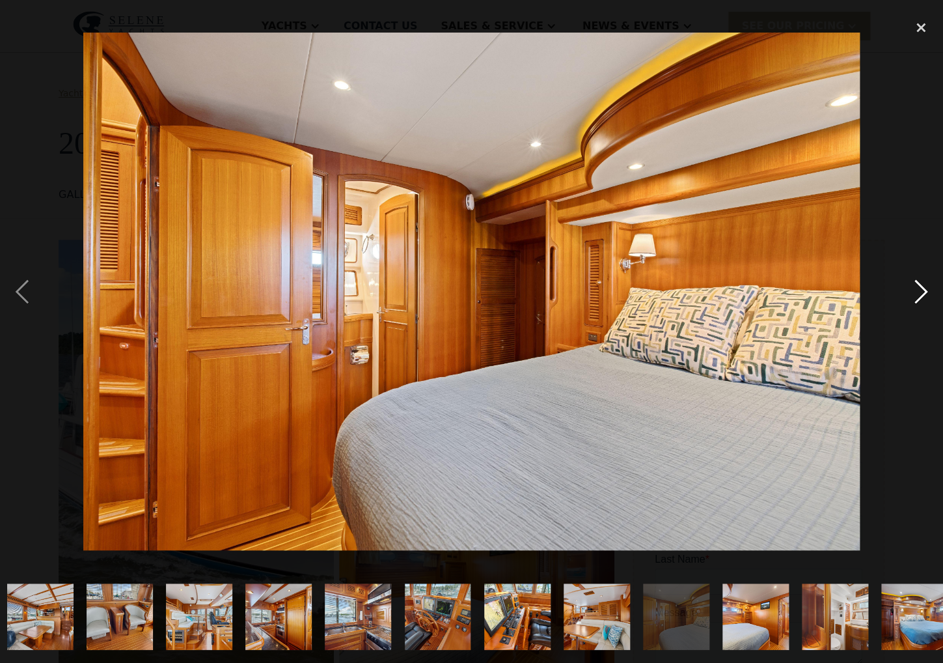
click at [920, 290] on div "next image" at bounding box center [921, 291] width 44 height 557
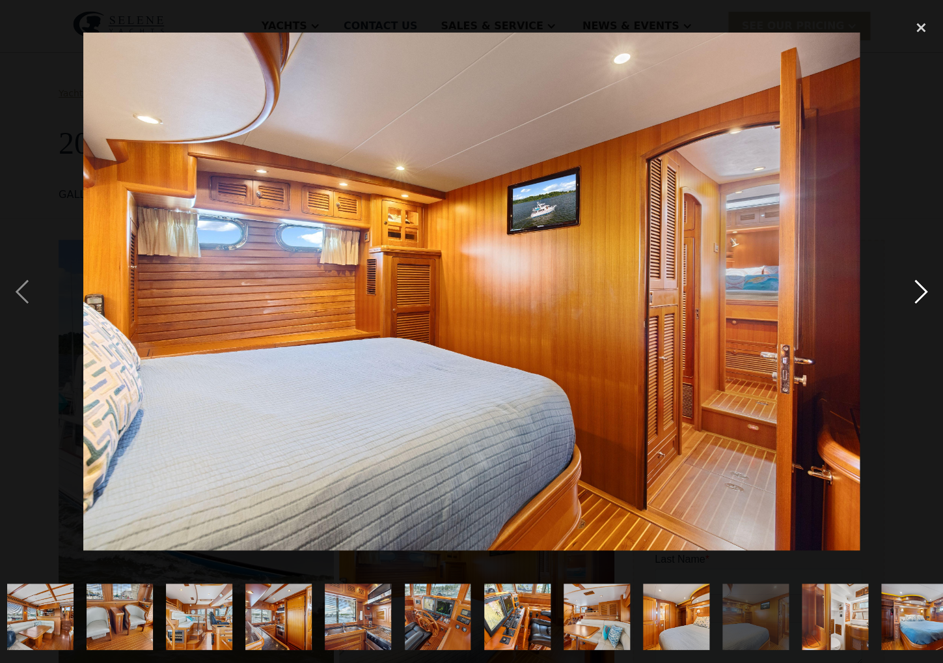
click at [920, 290] on div "next image" at bounding box center [921, 291] width 44 height 557
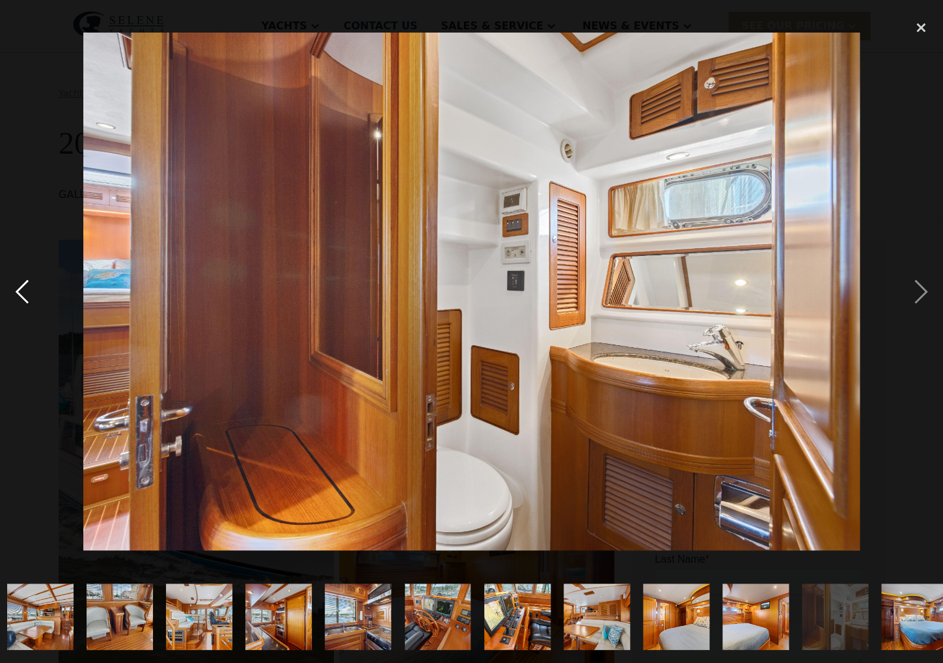
click at [24, 288] on div "previous image" at bounding box center [22, 291] width 44 height 557
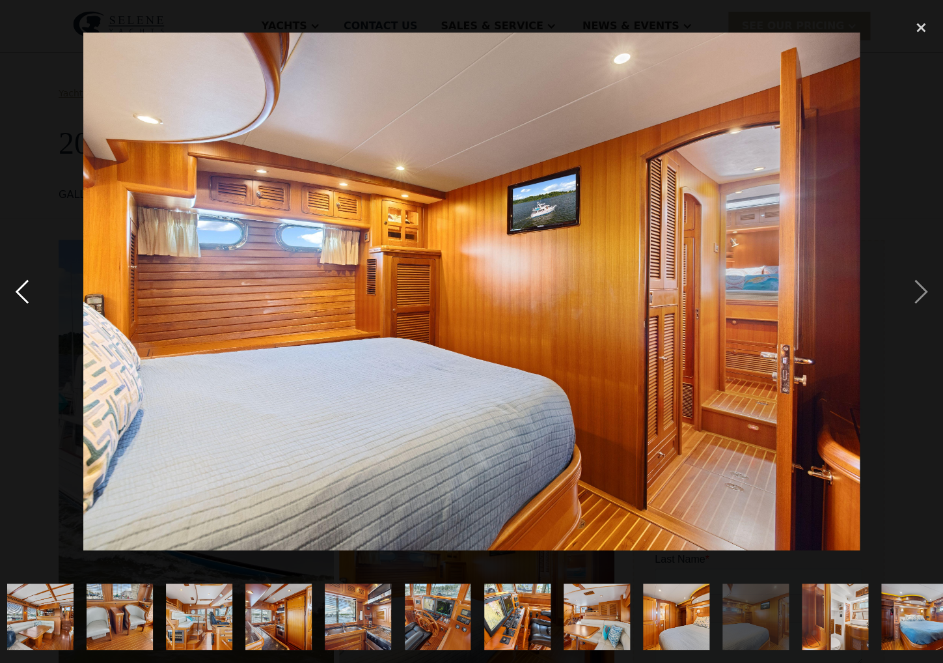
click at [22, 294] on div "previous image" at bounding box center [22, 291] width 44 height 557
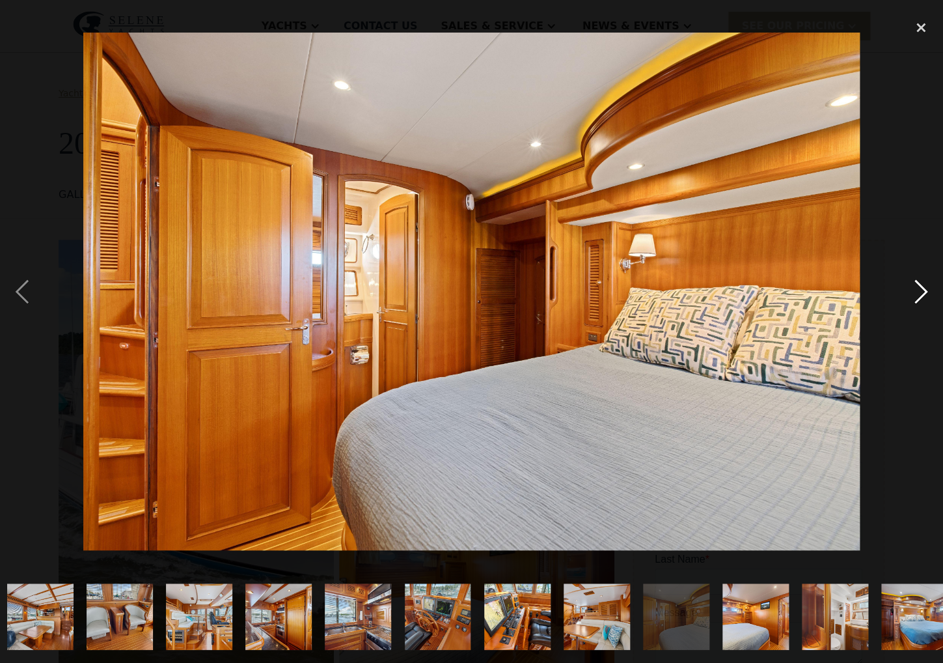
click at [922, 290] on div "next image" at bounding box center [921, 291] width 44 height 557
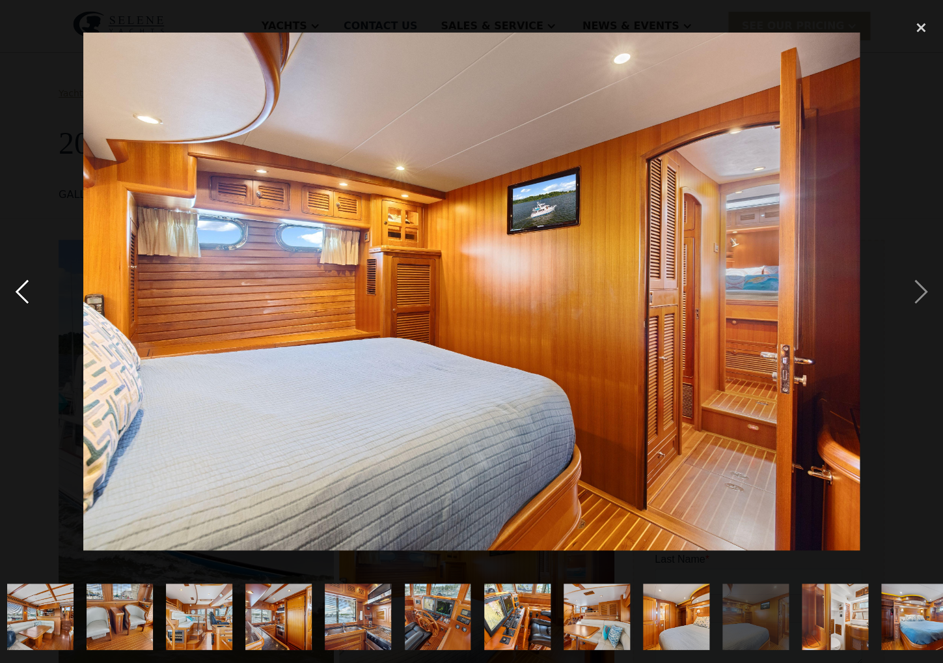
click at [21, 288] on div "previous image" at bounding box center [22, 291] width 44 height 557
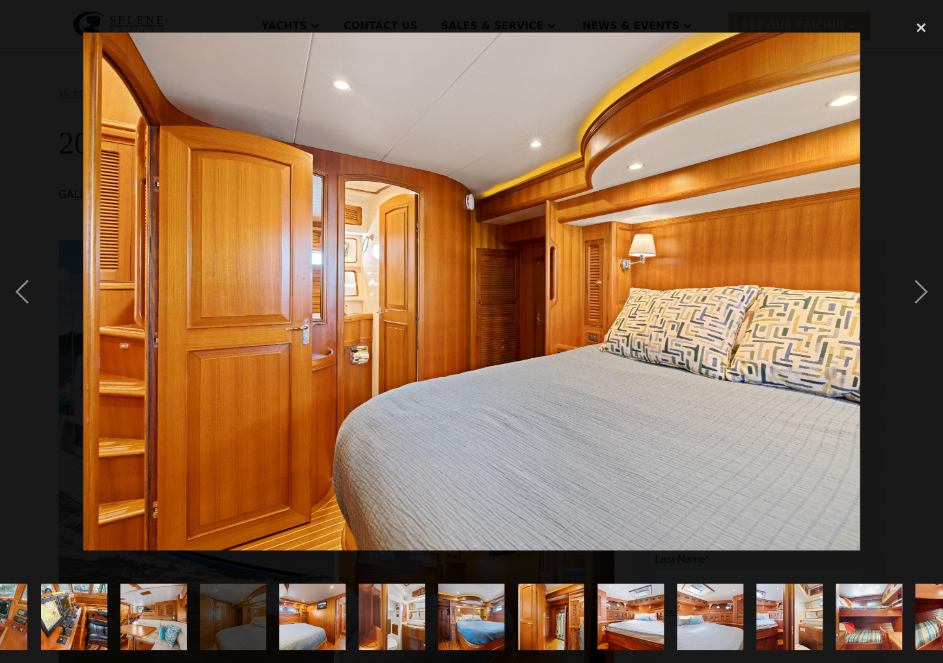
scroll to position [0, 1375]
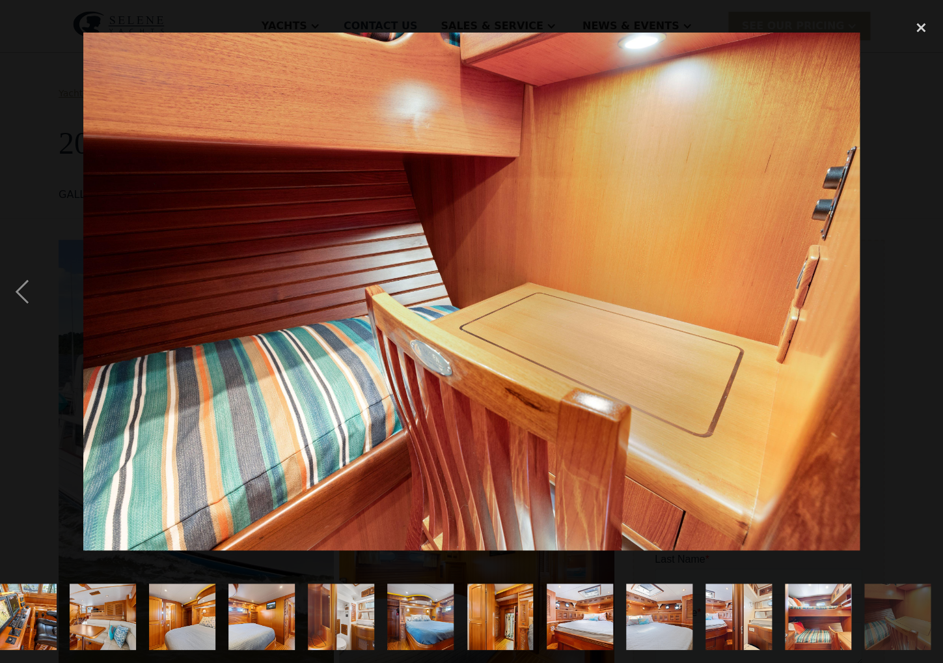
click at [838, 256] on img at bounding box center [471, 291] width 777 height 517
click at [903, 618] on img "show item 29 of 29" at bounding box center [898, 616] width 100 height 66
click at [501, 615] on img "show item 24 of 29" at bounding box center [501, 616] width 100 height 66
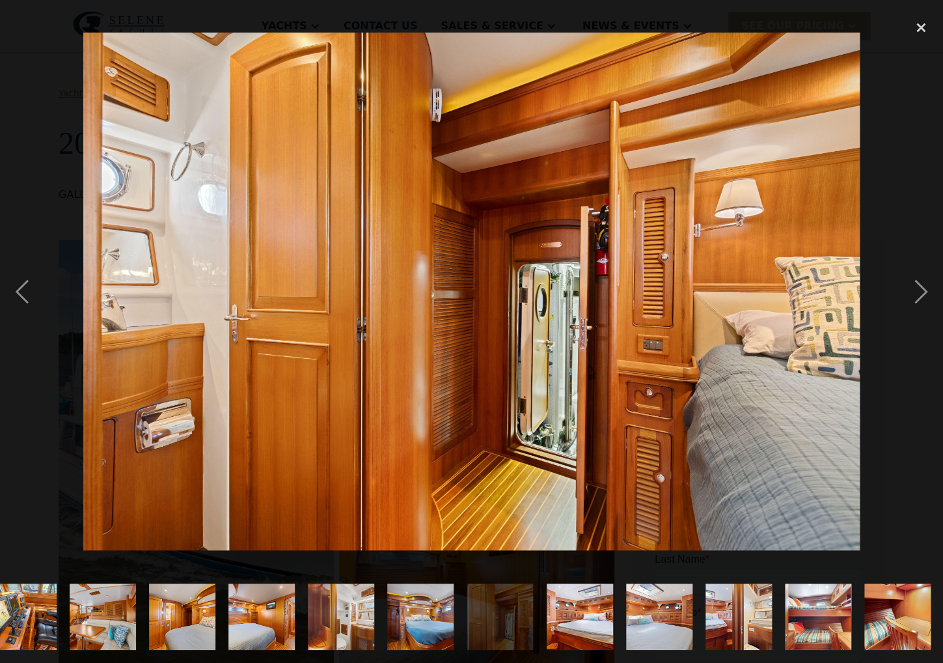
scroll to position [0, 0]
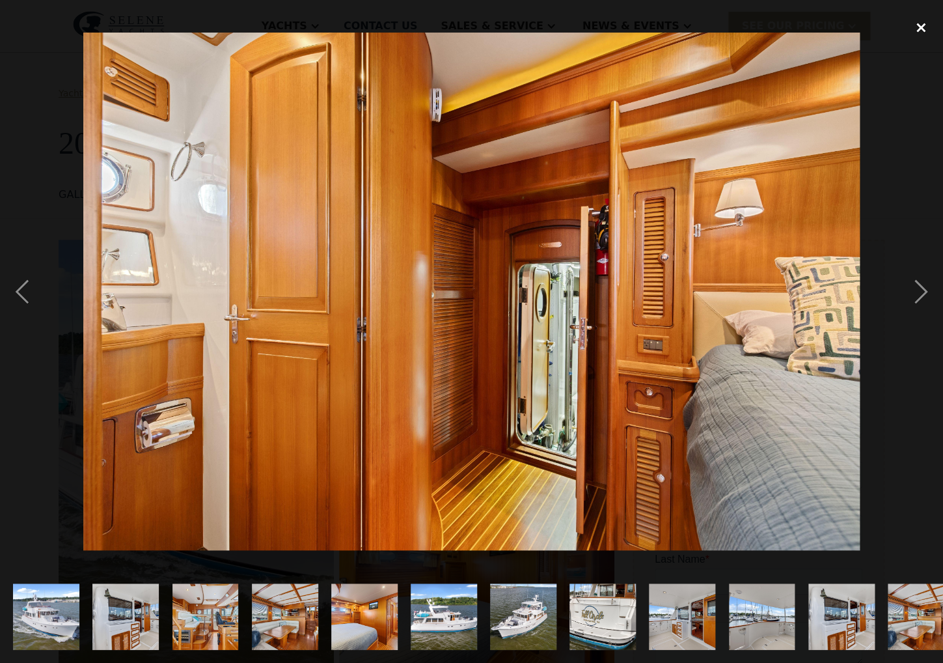
click at [919, 27] on div "close lightbox" at bounding box center [921, 27] width 44 height 29
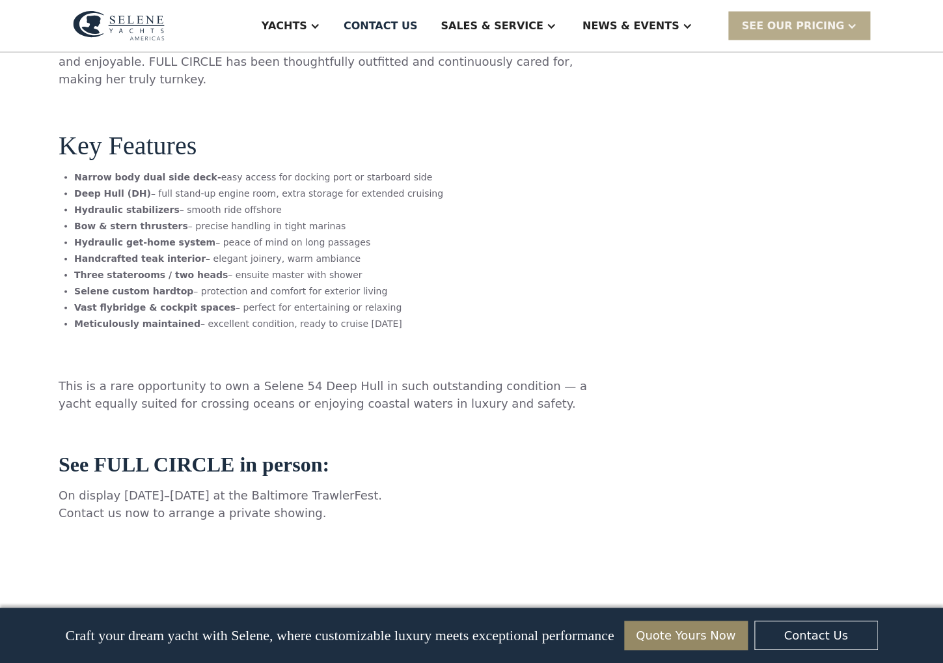
scroll to position [936, 0]
